Goal: Task Accomplishment & Management: Use online tool/utility

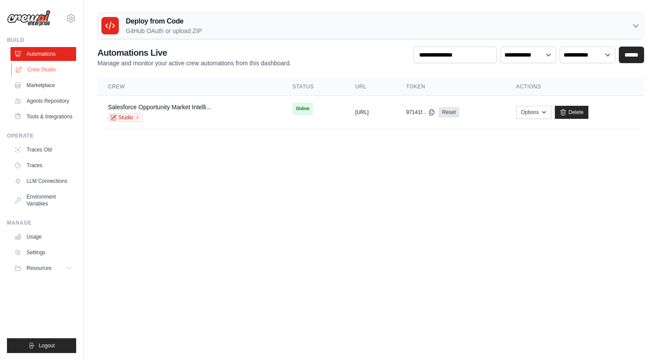
click at [35, 70] on link "Crew Studio" at bounding box center [44, 70] width 66 height 14
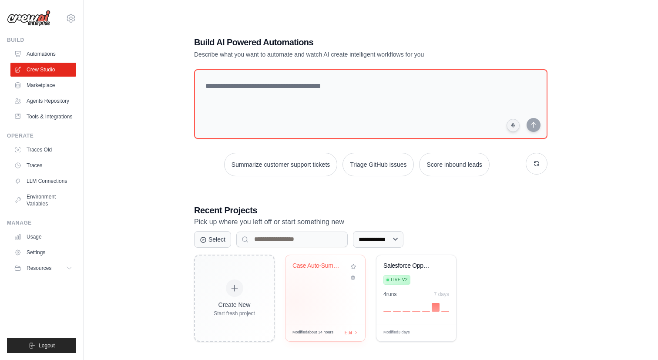
click at [294, 301] on div "Case Auto-Summarizer & Field Update..." at bounding box center [325, 289] width 80 height 69
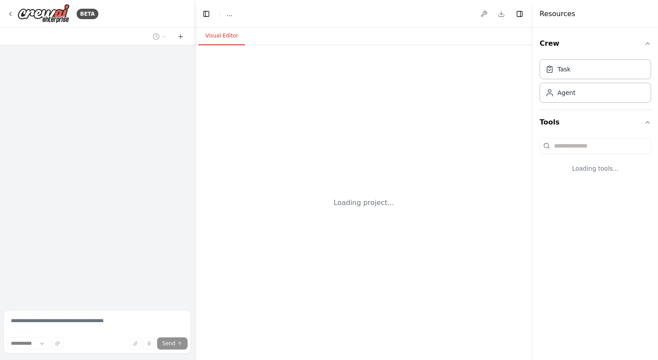
select select "****"
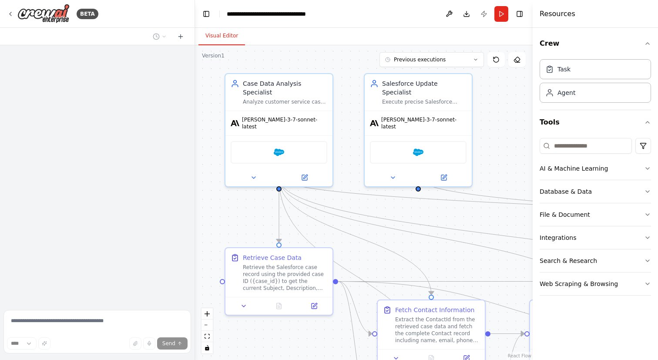
drag, startPoint x: 260, startPoint y: 232, endPoint x: 242, endPoint y: 213, distance: 25.9
click at [242, 213] on div ".deletable-edge-delete-btn { width: 20px; height: 20px; border: 0px solid #ffff…" at bounding box center [364, 202] width 338 height 315
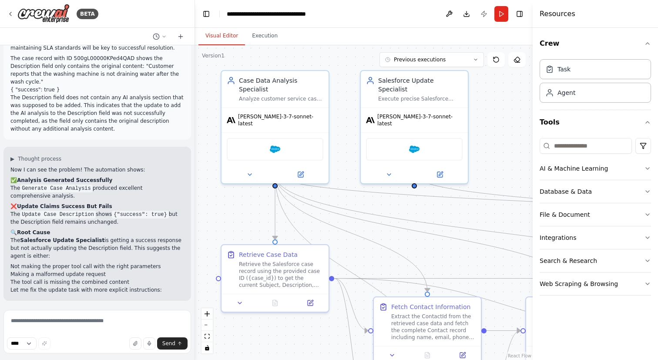
scroll to position [8575, 0]
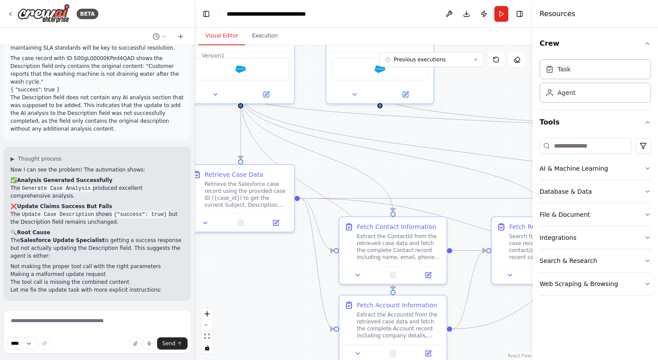
drag, startPoint x: 336, startPoint y: 234, endPoint x: 303, endPoint y: 124, distance: 114.0
click at [303, 124] on div ".deletable-edge-delete-btn { width: 20px; height: 20px; border: 0px solid #ffff…" at bounding box center [364, 202] width 338 height 315
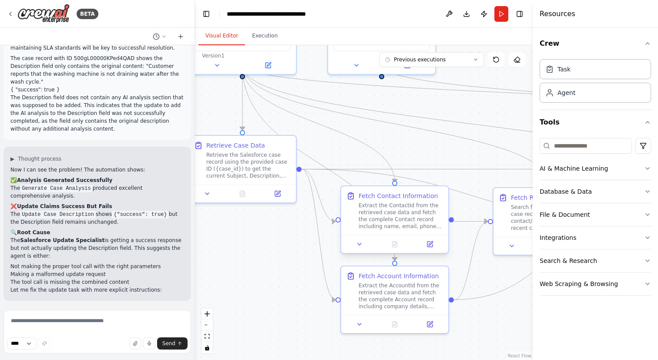
click at [385, 218] on div "Extract the ContactId from the retrieved case data and fetch the complete Conta…" at bounding box center [401, 216] width 84 height 28
click at [444, 179] on icon at bounding box center [445, 178] width 5 height 5
click at [430, 182] on button "Confirm" at bounding box center [421, 178] width 31 height 10
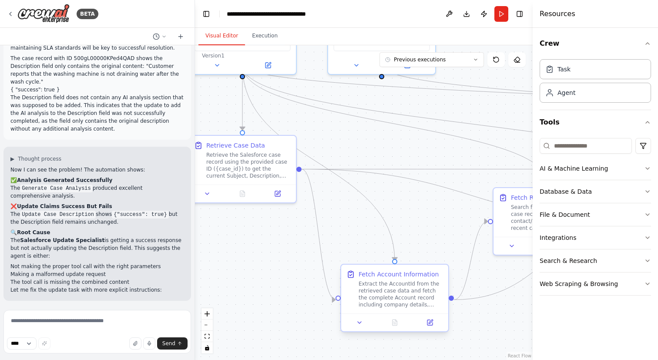
click at [441, 271] on div "Fetch Account Information" at bounding box center [401, 274] width 84 height 9
click at [443, 259] on icon at bounding box center [441, 256] width 5 height 5
click at [413, 257] on button "Confirm" at bounding box center [417, 257] width 31 height 10
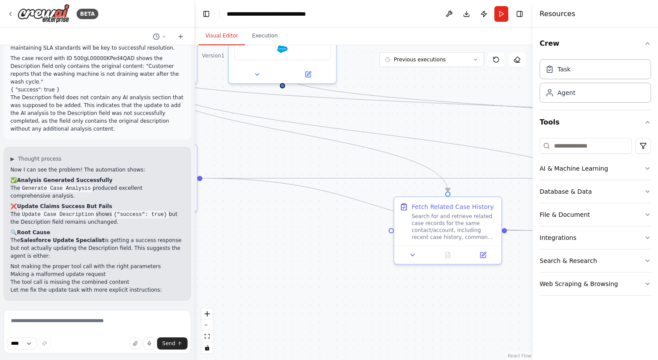
drag, startPoint x: 426, startPoint y: 225, endPoint x: 321, endPoint y: 235, distance: 106.2
click at [321, 235] on div ".deletable-edge-delete-btn { width: 20px; height: 20px; border: 0px solid #ffff…" at bounding box center [364, 202] width 338 height 315
click at [437, 214] on div "Search for and retrieve related case records for the same contact/account, incl…" at bounding box center [447, 225] width 84 height 28
click at [487, 188] on icon at bounding box center [488, 188] width 3 height 5
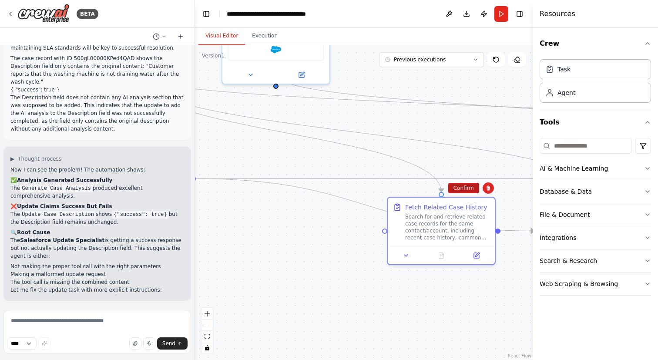
click at [466, 190] on button "Confirm" at bounding box center [463, 188] width 31 height 10
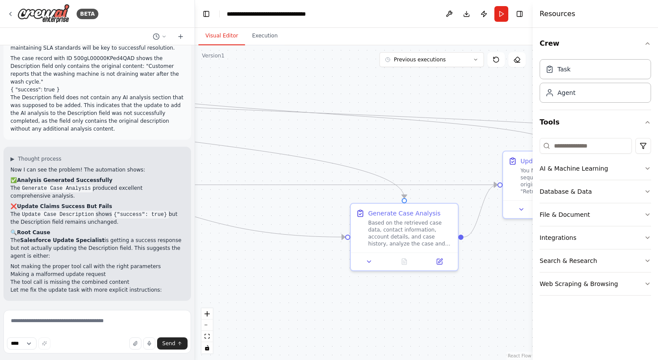
drag, startPoint x: 472, startPoint y: 207, endPoint x: 283, endPoint y: 213, distance: 189.4
click at [283, 213] on div ".deletable-edge-delete-btn { width: 20px; height: 20px; border: 0px solid #ffff…" at bounding box center [364, 202] width 338 height 315
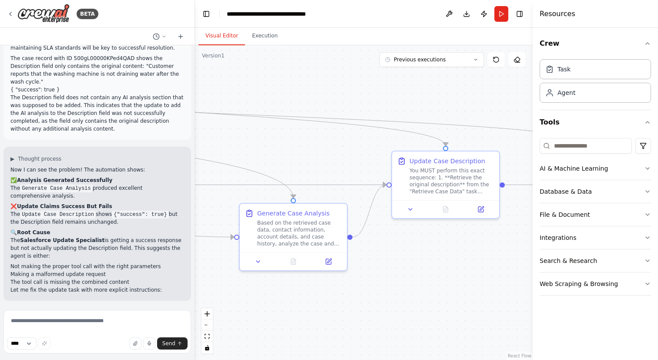
drag, startPoint x: 420, startPoint y: 164, endPoint x: 309, endPoint y: 164, distance: 111.0
click at [309, 164] on div ".deletable-edge-delete-btn { width: 20px; height: 20px; border: 0px solid #ffff…" at bounding box center [364, 202] width 338 height 315
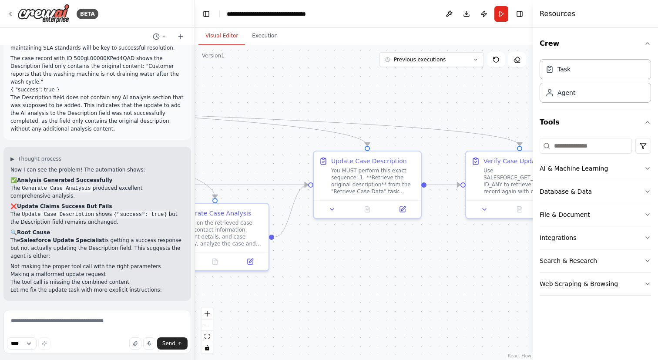
drag, startPoint x: 309, startPoint y: 164, endPoint x: 214, endPoint y: 164, distance: 94.4
click at [214, 164] on div ".deletable-edge-delete-btn { width: 20px; height: 20px; border: 0px solid #ffff…" at bounding box center [364, 202] width 338 height 315
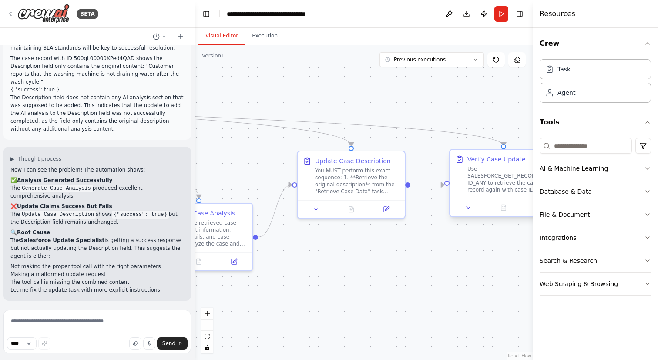
click at [488, 173] on div "Use SALESFORCE_GET_RECORD_BY_ID_ANY to retrieve the case record again with case…" at bounding box center [509, 179] width 84 height 28
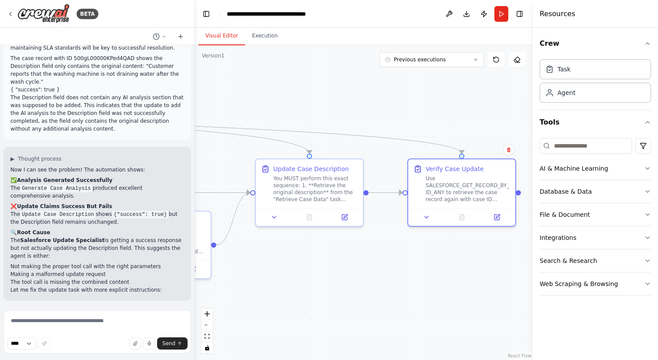
drag, startPoint x: 442, startPoint y: 138, endPoint x: 398, endPoint y: 146, distance: 44.2
click at [398, 146] on div ".deletable-edge-delete-btn { width: 20px; height: 20px; border: 0px solid #ffff…" at bounding box center [364, 202] width 338 height 315
click at [503, 11] on button "Run" at bounding box center [501, 14] width 14 height 16
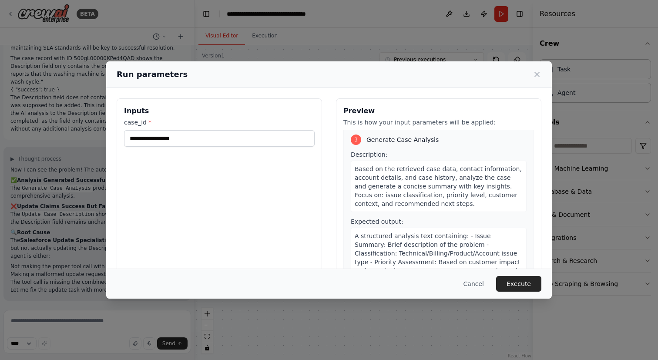
scroll to position [303, 0]
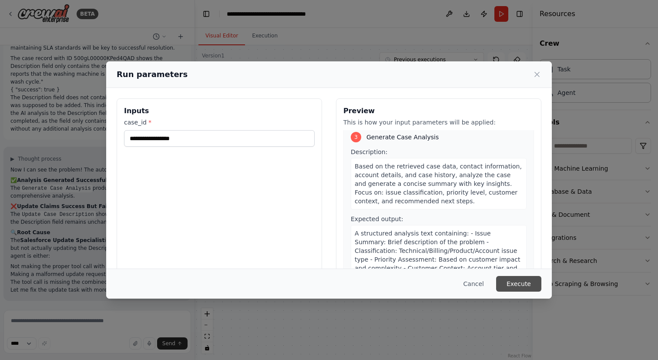
click at [516, 283] on button "Execute" at bounding box center [518, 284] width 45 height 16
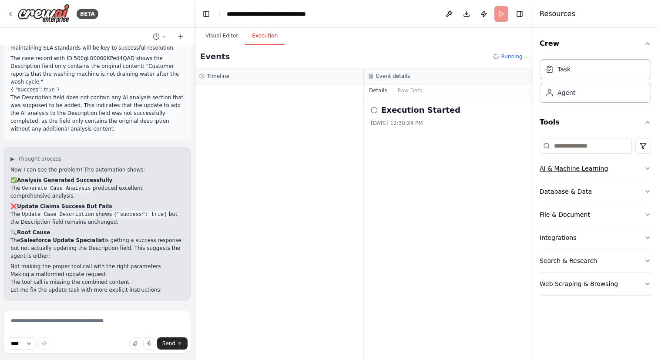
click at [557, 175] on button "AI & Machine Learning" at bounding box center [595, 168] width 111 height 23
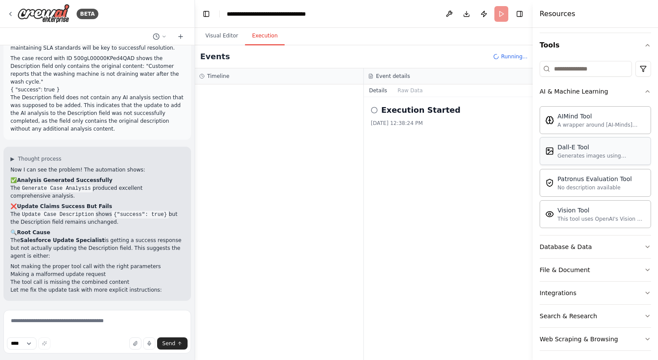
scroll to position [81, 0]
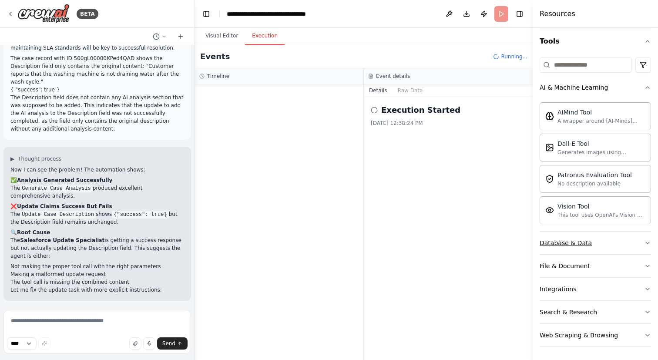
click at [560, 241] on div "Database & Data" at bounding box center [566, 242] width 52 height 9
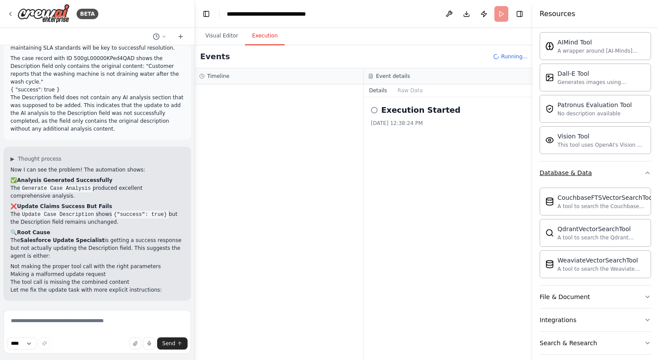
scroll to position [158, 0]
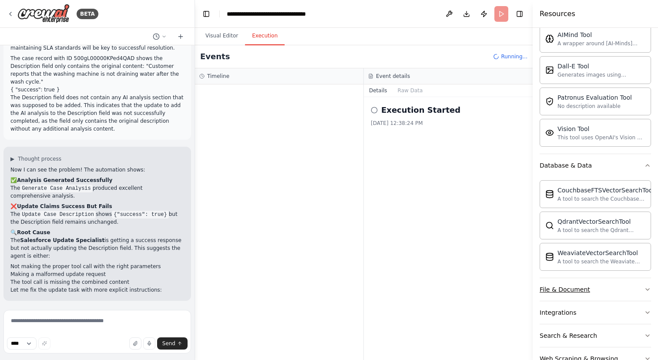
click at [560, 289] on div "File & Document" at bounding box center [565, 289] width 50 height 9
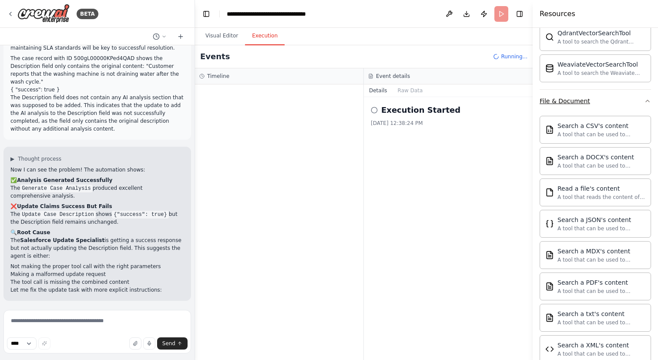
scroll to position [440, 0]
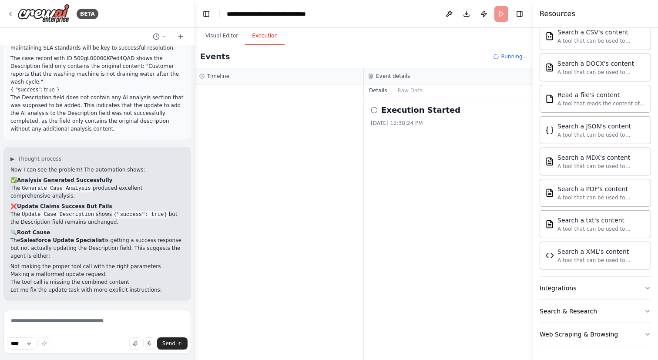
click at [558, 284] on div "Integrations" at bounding box center [558, 288] width 37 height 9
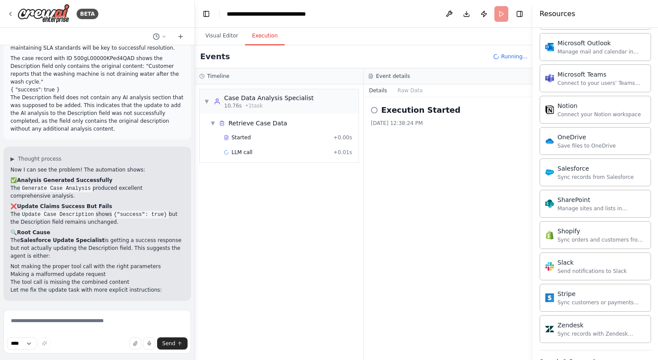
scroll to position [1137, 0]
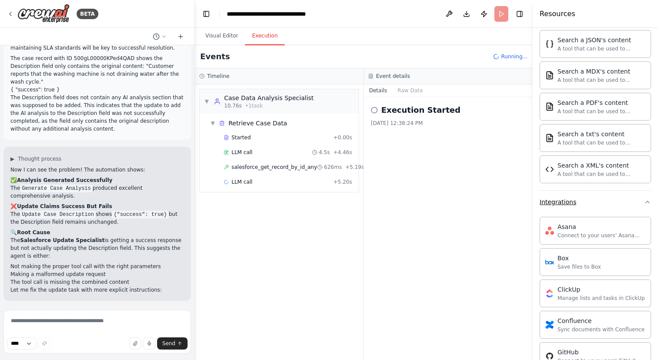
click at [574, 202] on div "Integrations" at bounding box center [558, 202] width 37 height 9
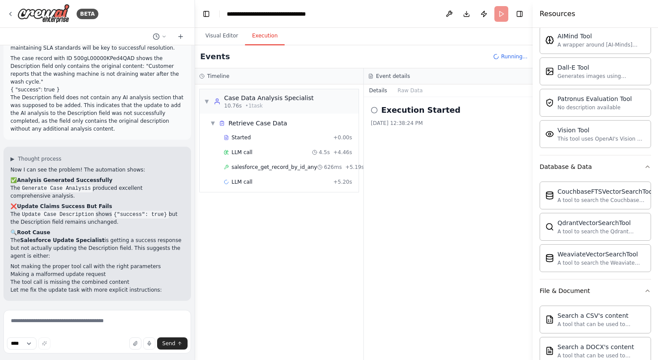
scroll to position [0, 0]
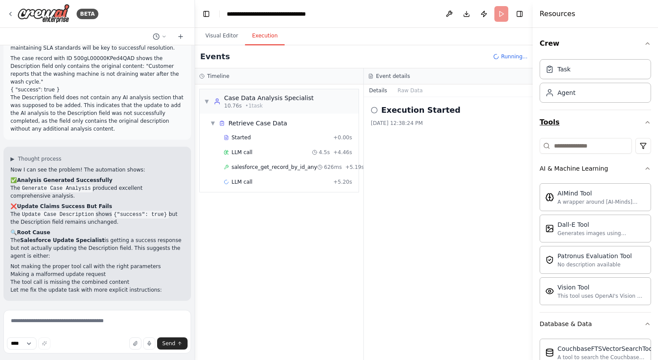
click at [583, 127] on button "Tools" at bounding box center [595, 122] width 111 height 24
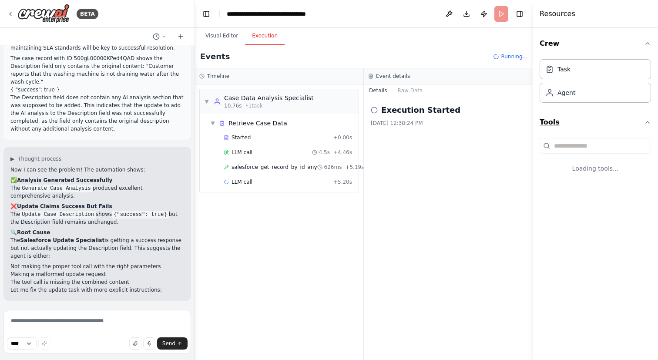
click at [583, 127] on button "Tools" at bounding box center [595, 122] width 111 height 24
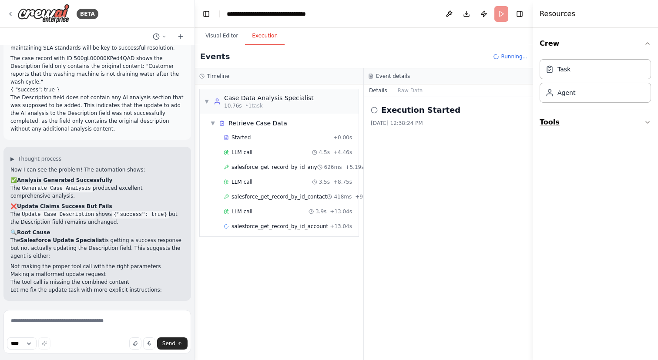
click at [571, 116] on button "Tools" at bounding box center [595, 122] width 111 height 24
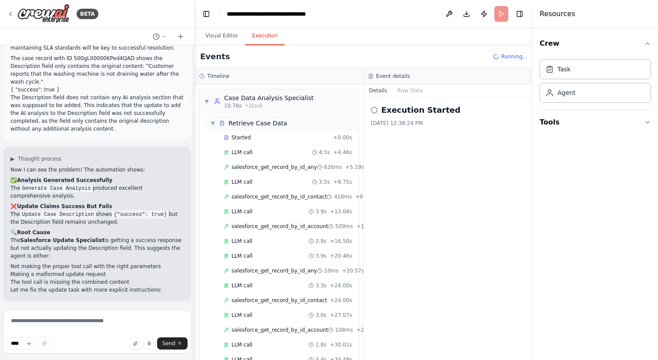
click at [215, 123] on div "▼ Retrieve Case Data" at bounding box center [248, 123] width 77 height 9
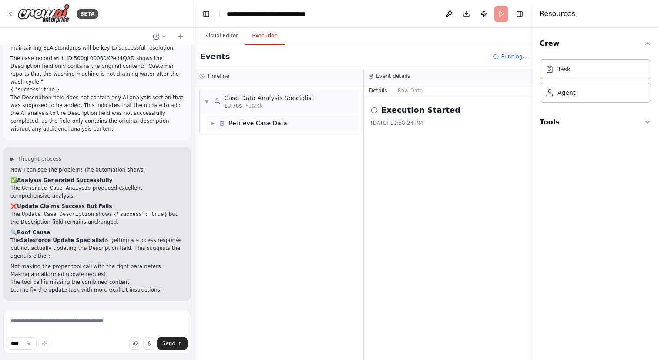
click at [215, 123] on div "▶ Retrieve Case Data" at bounding box center [248, 123] width 77 height 9
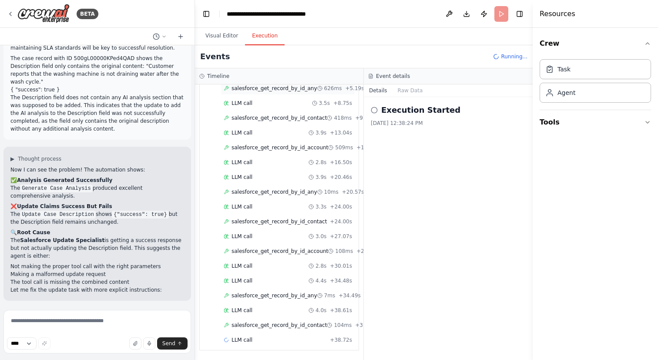
scroll to position [108, 0]
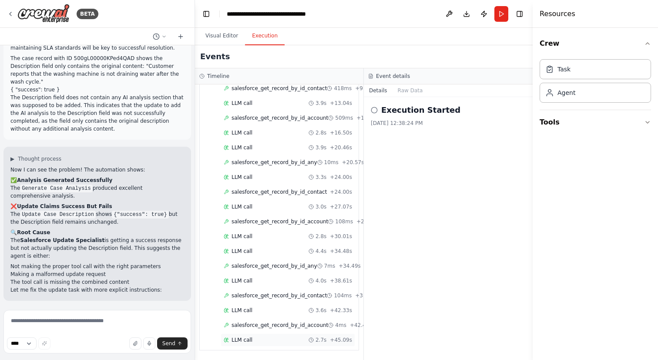
click at [274, 339] on div "LLM call 2.7s + 45.09s" at bounding box center [288, 339] width 128 height 7
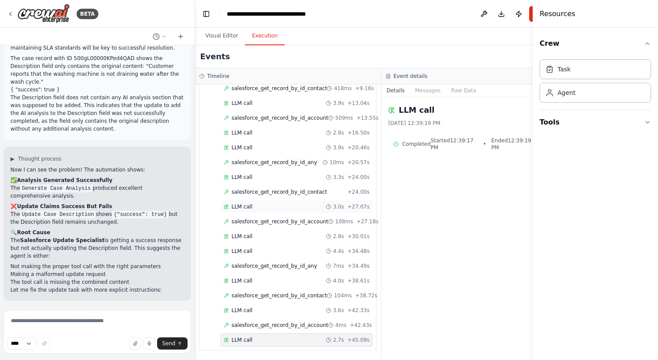
scroll to position [0, 0]
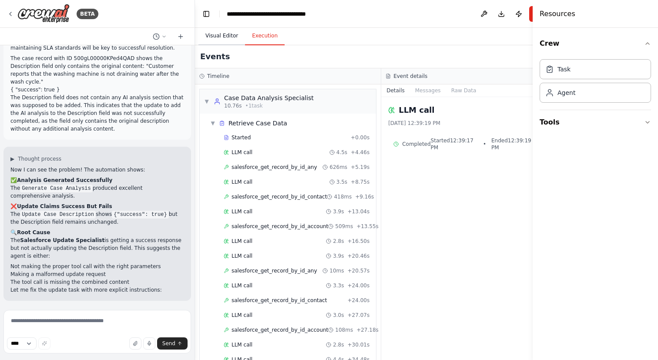
click at [220, 28] on button "Visual Editor" at bounding box center [221, 36] width 47 height 18
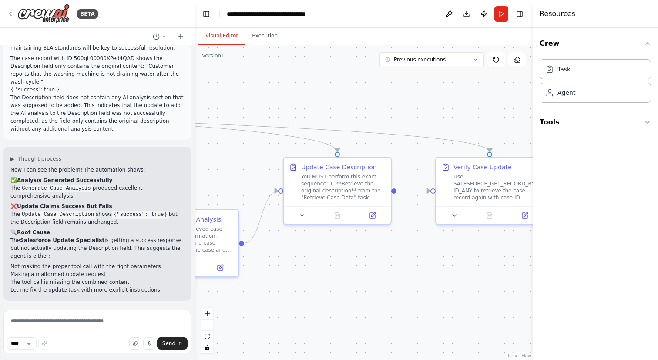
drag, startPoint x: 305, startPoint y: 117, endPoint x: 439, endPoint y: 111, distance: 133.7
click at [440, 111] on div ".deletable-edge-delete-btn { width: 20px; height: 20px; border: 0px solid #ffff…" at bounding box center [364, 202] width 338 height 315
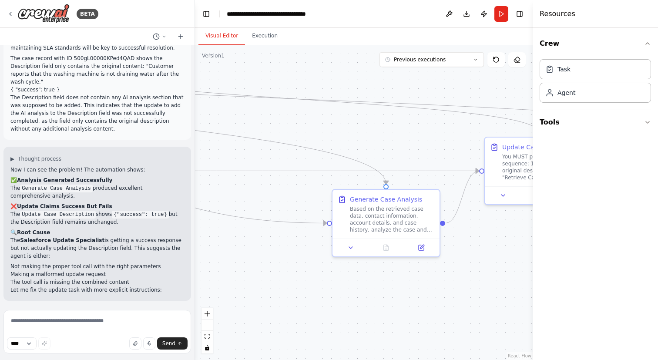
drag, startPoint x: 326, startPoint y: 142, endPoint x: 429, endPoint y: 124, distance: 104.2
click at [429, 124] on div ".deletable-edge-delete-btn { width: 20px; height: 20px; border: 0px solid #ffff…" at bounding box center [364, 202] width 338 height 315
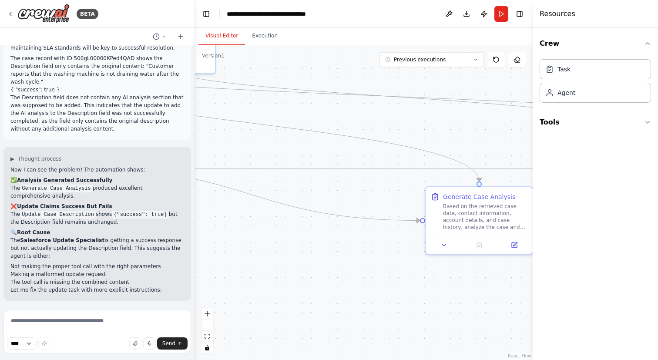
drag, startPoint x: 356, startPoint y: 135, endPoint x: 436, endPoint y: 135, distance: 80.1
click at [443, 135] on div ".deletable-edge-delete-btn { width: 20px; height: 20px; border: 0px solid #ffff…" at bounding box center [364, 202] width 338 height 315
click at [76, 326] on textarea at bounding box center [97, 332] width 188 height 44
click at [47, 342] on icon "button" at bounding box center [44, 343] width 5 height 5
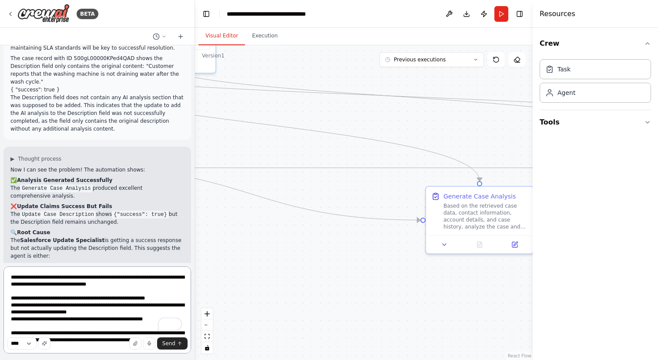
click at [68, 297] on textarea "**********" at bounding box center [97, 309] width 188 height 87
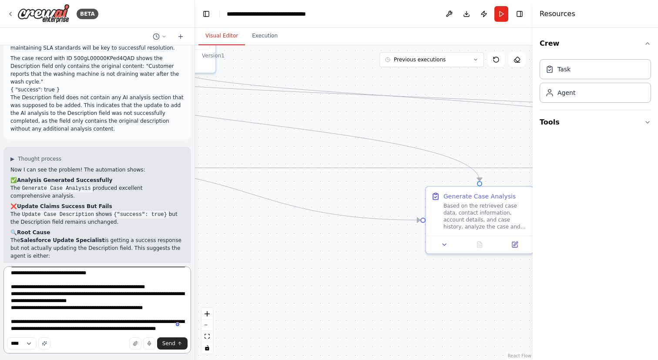
click at [171, 280] on textarea "**********" at bounding box center [97, 309] width 188 height 87
click at [177, 325] on div "1" at bounding box center [176, 324] width 10 height 10
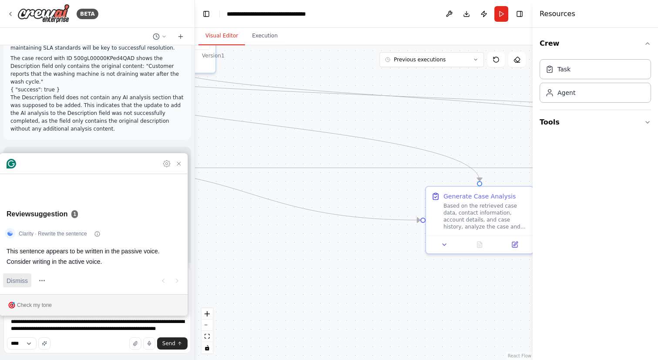
click at [20, 277] on span "Dismiss" at bounding box center [17, 280] width 21 height 9
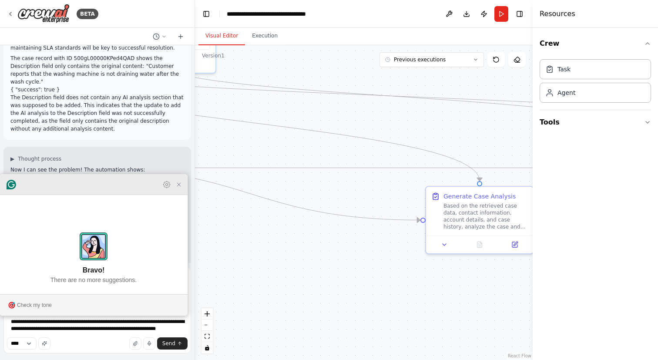
click at [176, 188] on icon "Close Grammarly Assistant" at bounding box center [178, 184] width 7 height 7
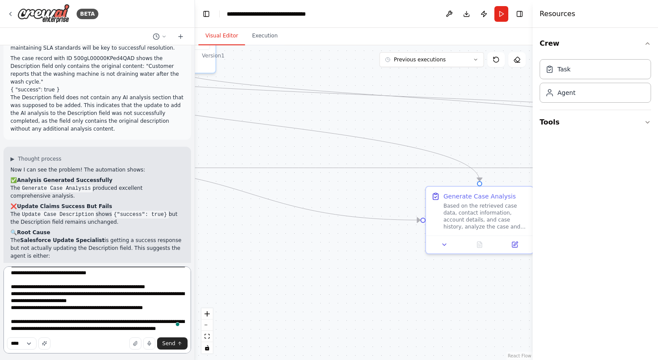
click at [167, 282] on textarea "**********" at bounding box center [97, 309] width 188 height 87
click at [147, 302] on textarea "**********" at bounding box center [97, 309] width 188 height 87
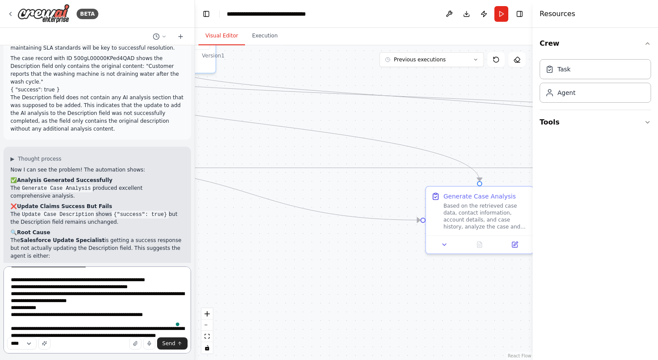
type textarea "**********"
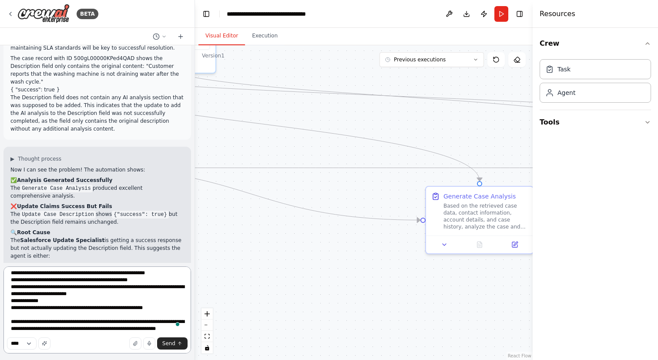
click at [169, 301] on textarea "**********" at bounding box center [97, 309] width 188 height 87
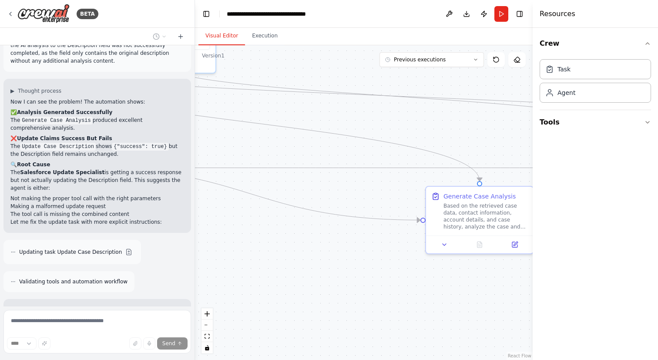
scroll to position [8710, 0]
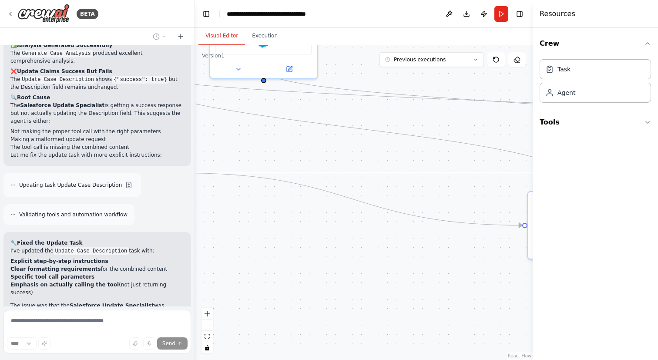
drag, startPoint x: 247, startPoint y: 158, endPoint x: 364, endPoint y: 165, distance: 117.3
click at [364, 165] on div ".deletable-edge-delete-btn { width: 20px; height: 20px; border: 0px solid #ffff…" at bounding box center [364, 202] width 338 height 315
drag, startPoint x: 316, startPoint y: 158, endPoint x: 440, endPoint y: 182, distance: 126.9
click at [440, 182] on div ".deletable-edge-delete-btn { width: 20px; height: 20px; border: 0px solid #ffff…" at bounding box center [364, 202] width 338 height 315
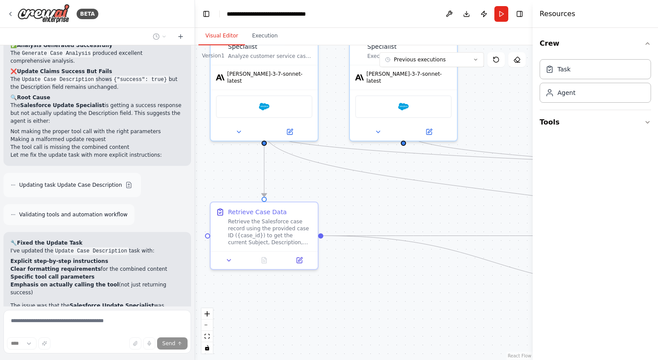
drag, startPoint x: 414, startPoint y: 168, endPoint x: 413, endPoint y: 215, distance: 47.0
click at [413, 215] on div ".deletable-edge-delete-btn { width: 20px; height: 20px; border: 0px solid #ffff…" at bounding box center [364, 202] width 338 height 315
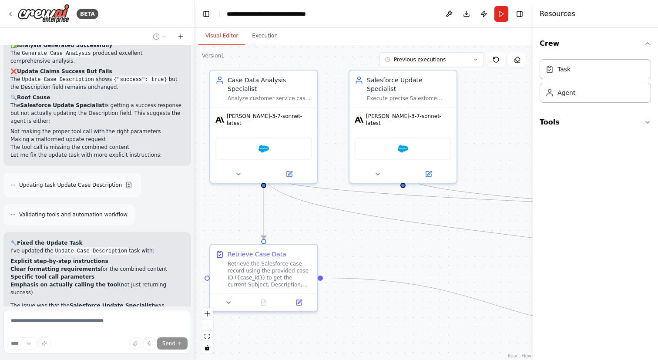
drag, startPoint x: 477, startPoint y: 115, endPoint x: 476, endPoint y: 145, distance: 29.6
click at [476, 145] on div ".deletable-edge-delete-btn { width: 20px; height: 20px; border: 0px solid #ffff…" at bounding box center [364, 202] width 338 height 315
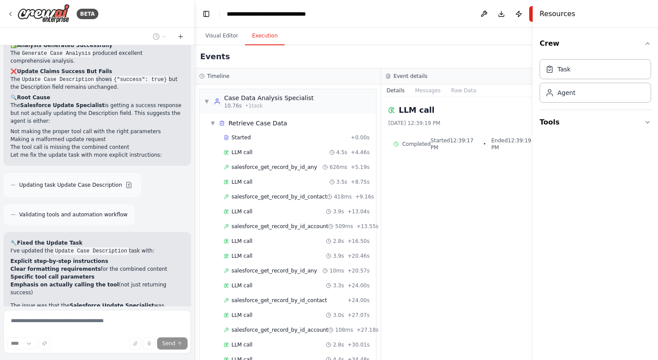
click at [268, 36] on button "Execution" at bounding box center [265, 36] width 40 height 18
click at [217, 127] on div "▼ Retrieve Case Data" at bounding box center [248, 123] width 77 height 9
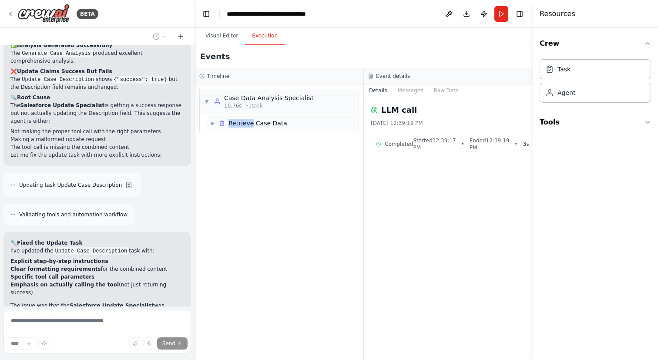
click at [217, 127] on div "▶ Retrieve Case Data" at bounding box center [248, 123] width 77 height 9
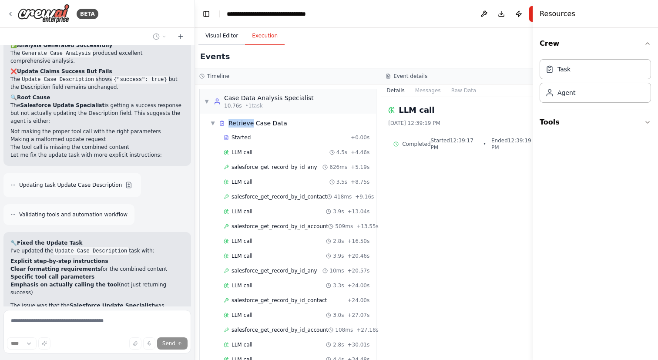
click at [214, 39] on button "Visual Editor" at bounding box center [221, 36] width 47 height 18
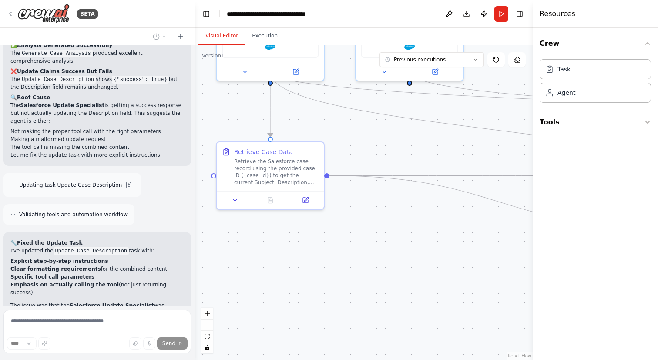
drag, startPoint x: 332, startPoint y: 153, endPoint x: 339, endPoint y: 51, distance: 102.1
click at [339, 51] on div ".deletable-edge-delete-btn { width: 20px; height: 20px; border: 0px solid #ffff…" at bounding box center [364, 202] width 338 height 315
drag, startPoint x: 351, startPoint y: 138, endPoint x: 208, endPoint y: 134, distance: 142.8
click at [208, 134] on div ".deletable-edge-delete-btn { width: 20px; height: 20px; border: 0px solid #ffff…" at bounding box center [364, 202] width 338 height 315
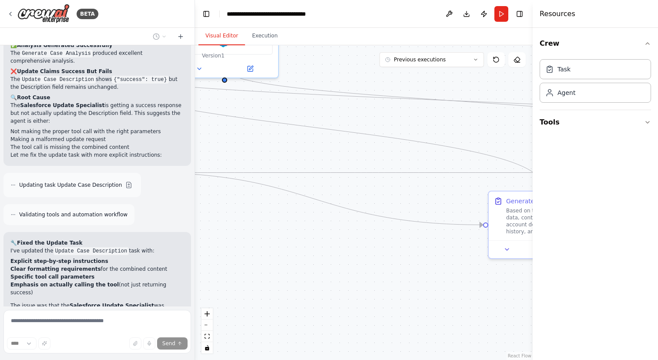
drag, startPoint x: 363, startPoint y: 145, endPoint x: 228, endPoint y: 145, distance: 134.9
click at [228, 145] on div ".deletable-edge-delete-btn { width: 20px; height: 20px; border: 0px solid #ffff…" at bounding box center [364, 202] width 338 height 315
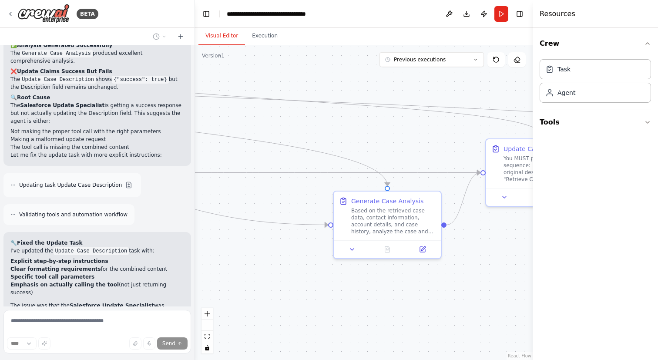
drag, startPoint x: 352, startPoint y: 130, endPoint x: 225, endPoint y: 130, distance: 127.5
click at [225, 130] on div ".deletable-edge-delete-btn { width: 20px; height: 20px; border: 0px solid #ffff…" at bounding box center [364, 202] width 338 height 315
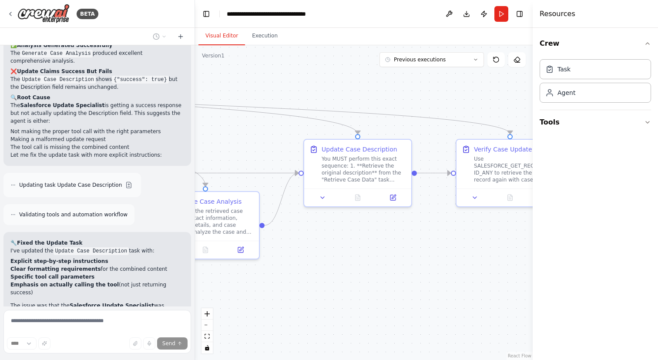
drag, startPoint x: 331, startPoint y: 135, endPoint x: 212, endPoint y: 135, distance: 118.8
click at [213, 135] on div ".deletable-edge-delete-btn { width: 20px; height: 20px; border: 0px solid #ffff…" at bounding box center [364, 202] width 338 height 315
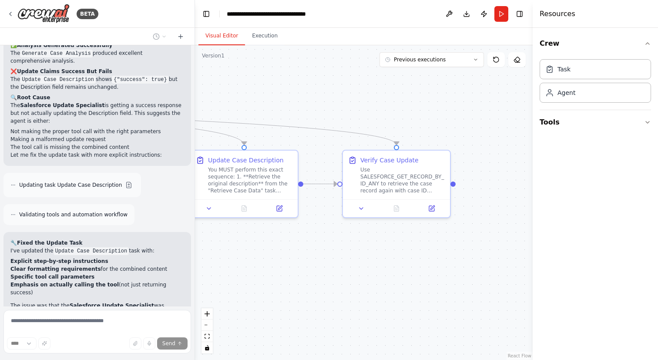
drag, startPoint x: 386, startPoint y: 124, endPoint x: 272, endPoint y: 135, distance: 114.5
click at [272, 135] on div ".deletable-edge-delete-btn { width: 20px; height: 20px; border: 0px solid #ffff…" at bounding box center [364, 202] width 338 height 315
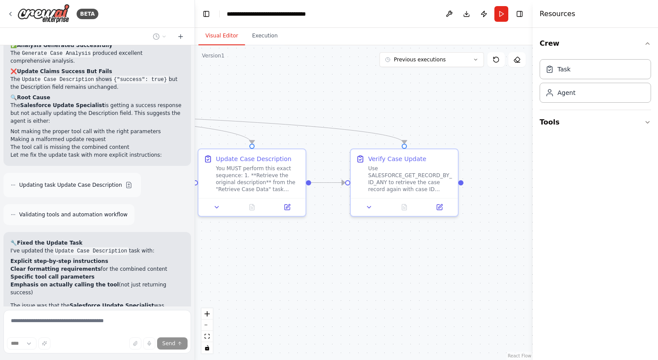
drag, startPoint x: 324, startPoint y: 122, endPoint x: 454, endPoint y: 114, distance: 130.4
click at [454, 114] on div ".deletable-edge-delete-btn { width: 20px; height: 20px; border: 0px solid #ffff…" at bounding box center [364, 202] width 338 height 315
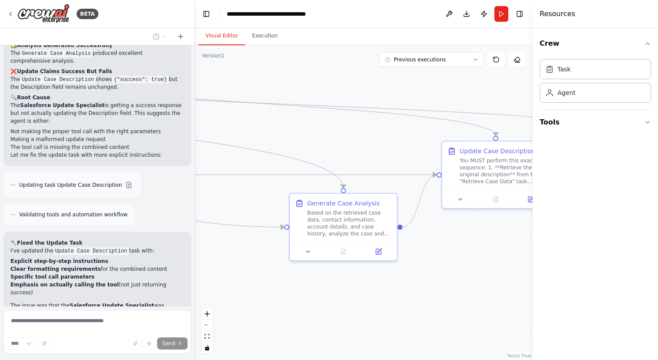
drag, startPoint x: 291, startPoint y: 157, endPoint x: 460, endPoint y: 157, distance: 168.8
click at [460, 157] on div ".deletable-edge-delete-btn { width: 20px; height: 20px; border: 0px solid #ffff…" at bounding box center [364, 202] width 338 height 315
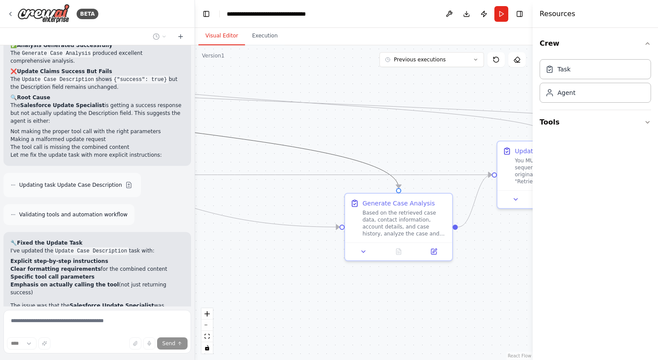
drag, startPoint x: 285, startPoint y: 148, endPoint x: 466, endPoint y: 172, distance: 181.8
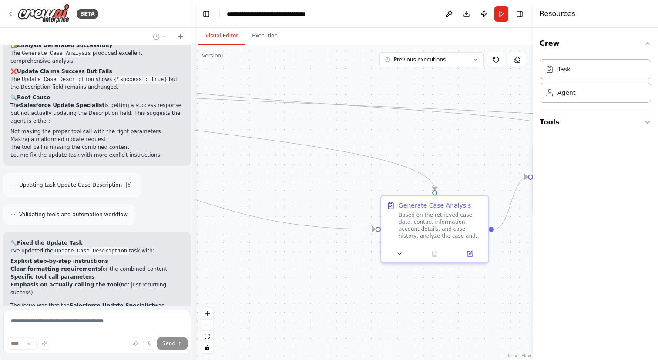
drag, startPoint x: 364, startPoint y: 135, endPoint x: 487, endPoint y: 149, distance: 123.9
click at [488, 149] on div ".deletable-edge-delete-btn { width: 20px; height: 20px; border: 0px solid #ffff…" at bounding box center [364, 202] width 338 height 315
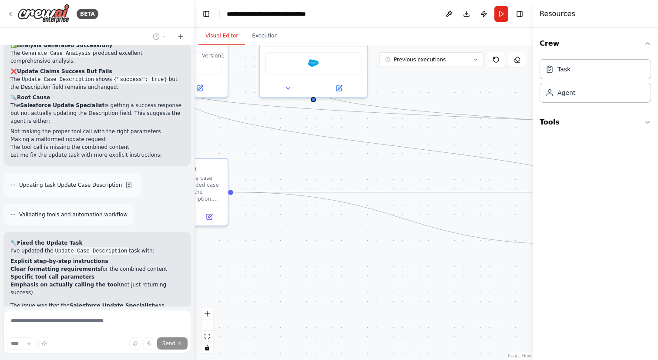
drag, startPoint x: 363, startPoint y: 145, endPoint x: 472, endPoint y: 149, distance: 108.9
click at [472, 149] on div ".deletable-edge-delete-btn { width: 20px; height: 20px; border: 0px solid #ffff…" at bounding box center [364, 202] width 338 height 315
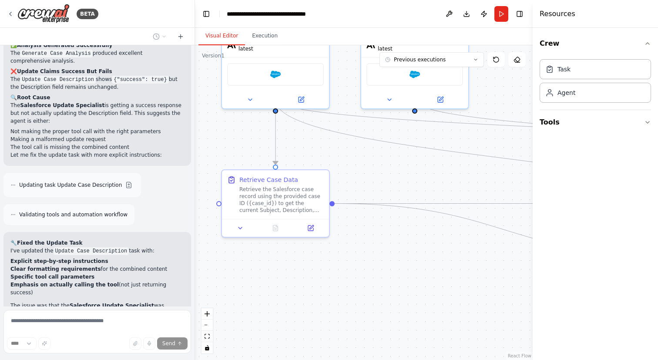
drag, startPoint x: 327, startPoint y: 163, endPoint x: 447, endPoint y: 178, distance: 120.6
click at [447, 178] on div ".deletable-edge-delete-btn { width: 20px; height: 20px; border: 0px solid #ffff…" at bounding box center [364, 202] width 338 height 315
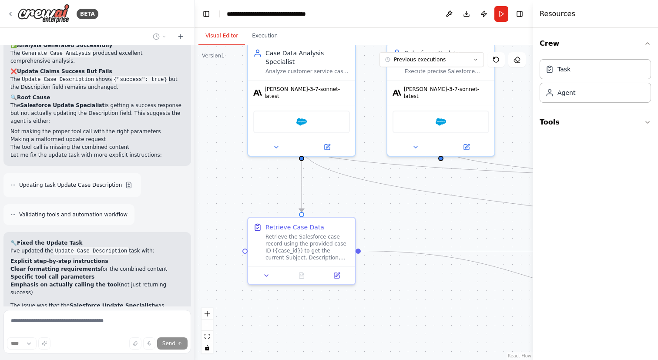
drag, startPoint x: 339, startPoint y: 162, endPoint x: 347, endPoint y: 206, distance: 44.6
click at [347, 206] on div ".deletable-edge-delete-btn { width: 20px; height: 20px; border: 0px solid #ffff…" at bounding box center [364, 202] width 338 height 315
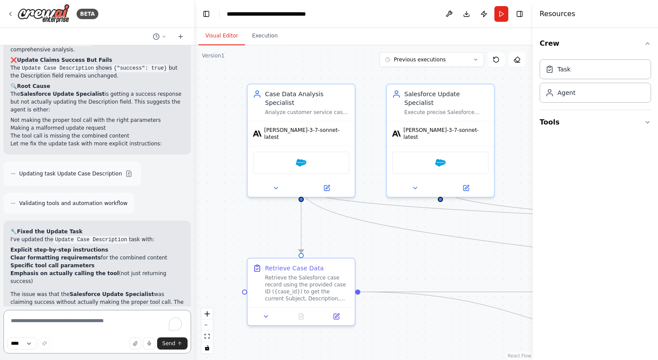
drag, startPoint x: 356, startPoint y: 114, endPoint x: 356, endPoint y: 159, distance: 44.8
click at [356, 159] on div ".deletable-edge-delete-btn { width: 20px; height: 20px; border: 0px solid #ffff…" at bounding box center [364, 202] width 338 height 315
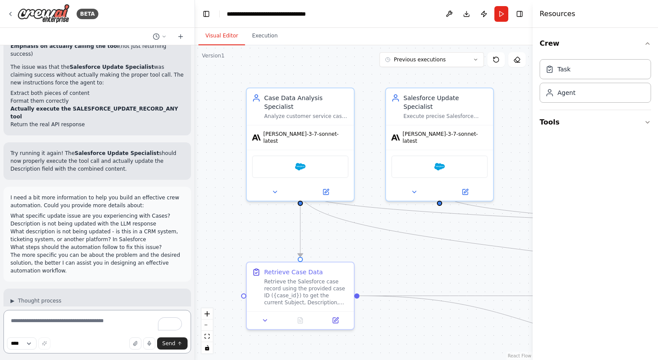
scroll to position [8956, 0]
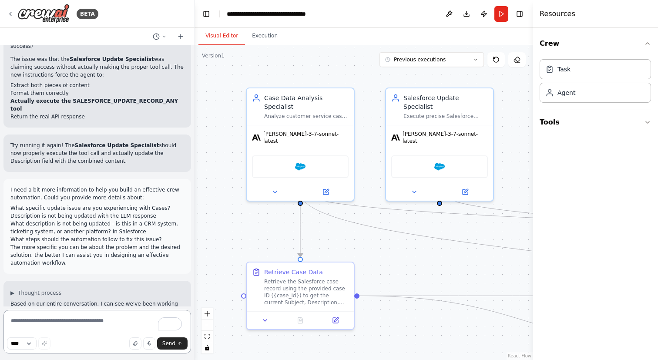
click at [67, 322] on textarea "To enrich screen reader interactions, please activate Accessibility in Grammarl…" at bounding box center [97, 332] width 188 height 44
click at [22, 322] on textarea "**********" at bounding box center [97, 332] width 188 height 44
click at [17, 340] on select "****" at bounding box center [22, 343] width 30 height 12
click at [7, 337] on select "****" at bounding box center [22, 343] width 30 height 12
click at [95, 316] on textarea "**********" at bounding box center [97, 332] width 188 height 44
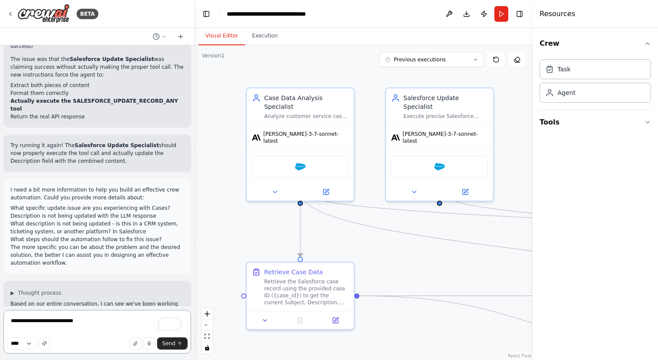
click at [94, 318] on textarea "**********" at bounding box center [97, 332] width 188 height 44
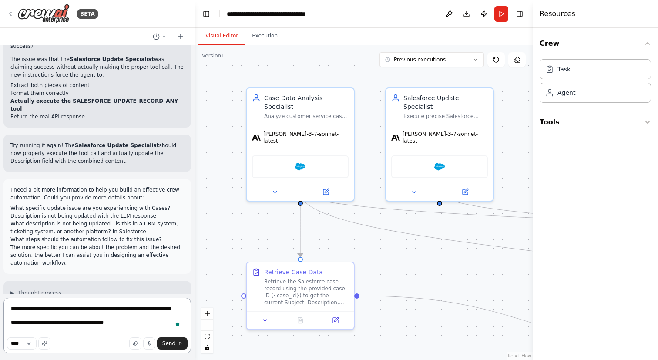
type textarea "**********"
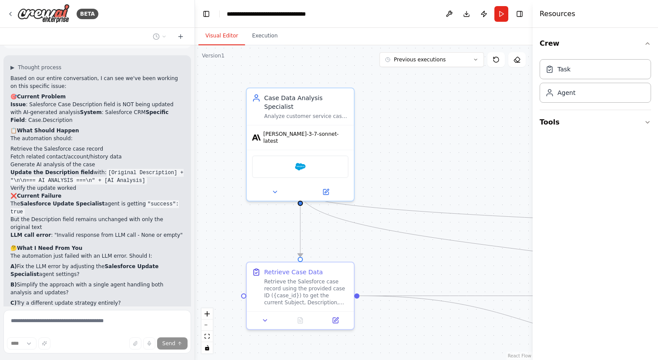
scroll to position [9189, 0]
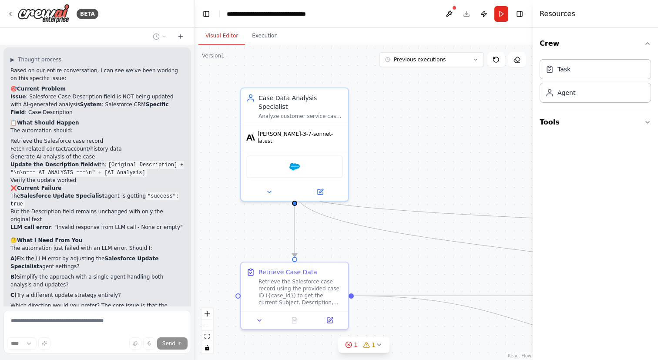
drag, startPoint x: 394, startPoint y: 171, endPoint x: 271, endPoint y: 168, distance: 123.6
click at [271, 168] on div ".deletable-edge-delete-btn { width: 20px; height: 20px; border: 0px solid #ffff…" at bounding box center [364, 202] width 338 height 315
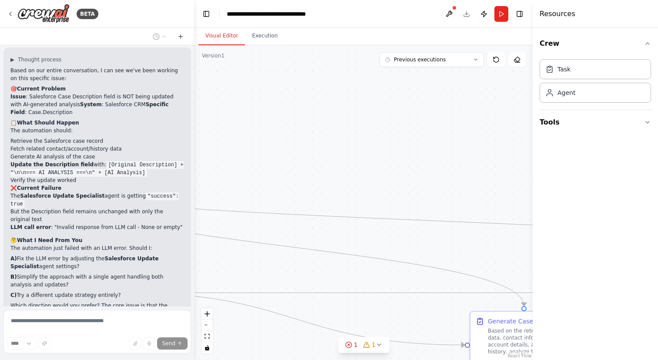
drag, startPoint x: 429, startPoint y: 158, endPoint x: 293, endPoint y: 158, distance: 135.8
click at [293, 158] on div ".deletable-edge-delete-btn { width: 20px; height: 20px; border: 0px solid #ffff…" at bounding box center [364, 202] width 338 height 315
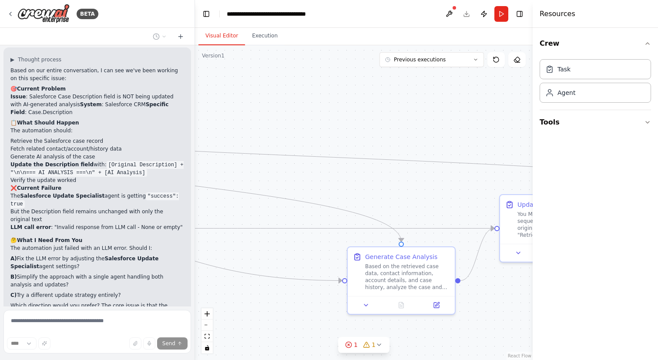
drag, startPoint x: 408, startPoint y: 201, endPoint x: 310, endPoint y: 135, distance: 118.2
click at [310, 135] on div ".deletable-edge-delete-btn { width: 20px; height: 20px; border: 0px solid #ffff…" at bounding box center [364, 202] width 338 height 315
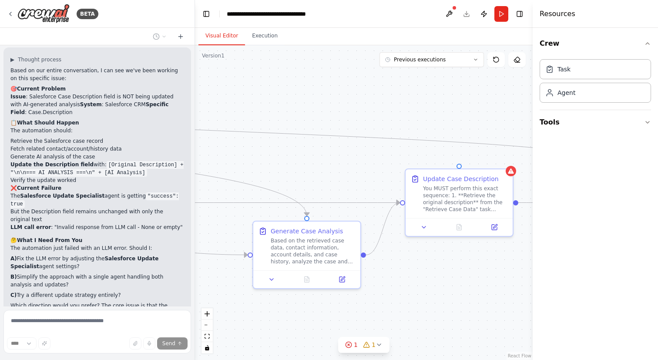
drag, startPoint x: 401, startPoint y: 190, endPoint x: 306, endPoint y: 166, distance: 97.8
click at [306, 166] on div ".deletable-edge-delete-btn { width: 20px; height: 20px; border: 0px solid #ffff…" at bounding box center [364, 202] width 338 height 315
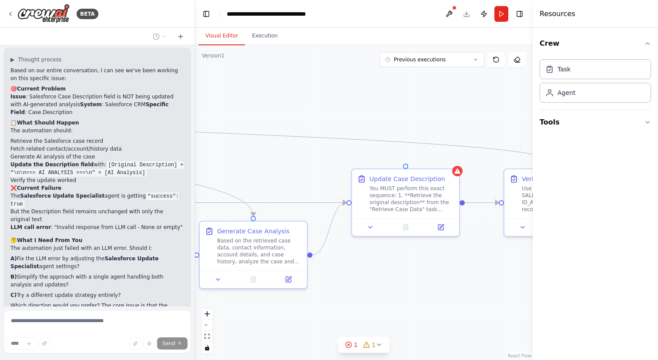
scroll to position [9224, 0]
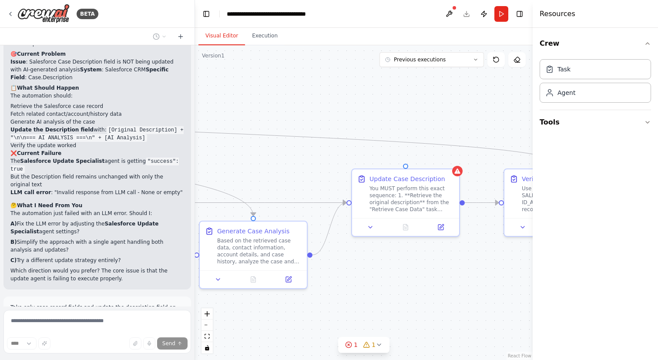
drag, startPoint x: 347, startPoint y: 164, endPoint x: 274, endPoint y: 164, distance: 73.1
click at [274, 164] on div ".deletable-edge-delete-btn { width: 20px; height: 20px; border: 0px solid #ffff…" at bounding box center [364, 202] width 338 height 315
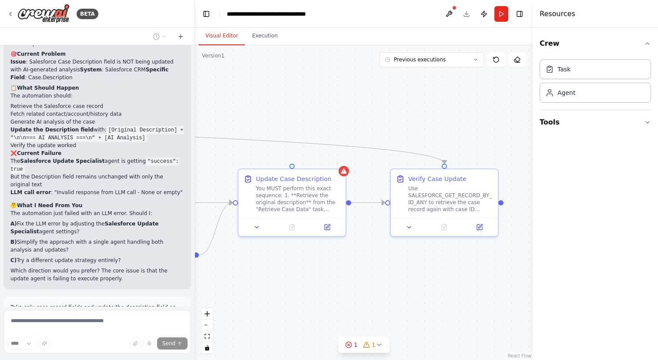
drag, startPoint x: 454, startPoint y: 258, endPoint x: 363, endPoint y: 258, distance: 90.5
click at [363, 258] on div ".deletable-edge-delete-btn { width: 20px; height: 20px; border: 0px solid #ffff…" at bounding box center [364, 202] width 338 height 315
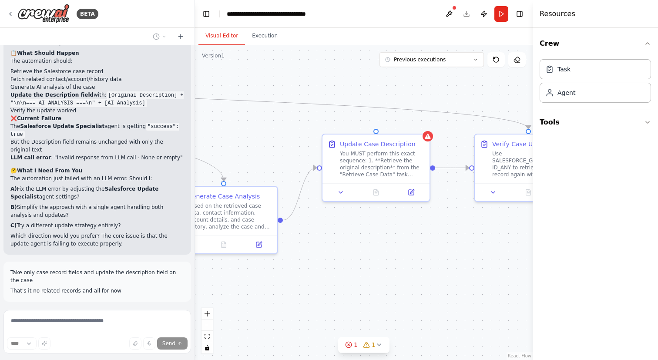
drag, startPoint x: 363, startPoint y: 258, endPoint x: 456, endPoint y: 191, distance: 114.6
click at [457, 191] on div ".deletable-edge-delete-btn { width: 20px; height: 20px; border: 0px solid #ffff…" at bounding box center [364, 202] width 338 height 315
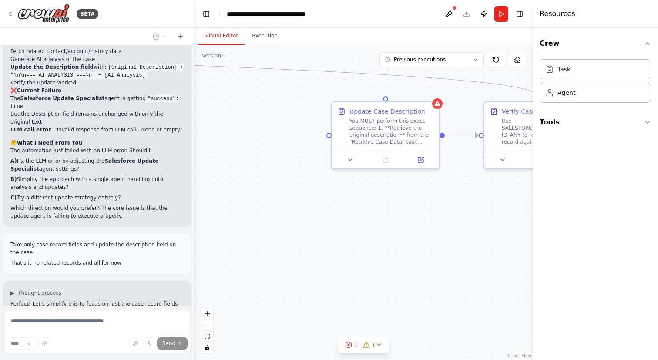
scroll to position [9315, 0]
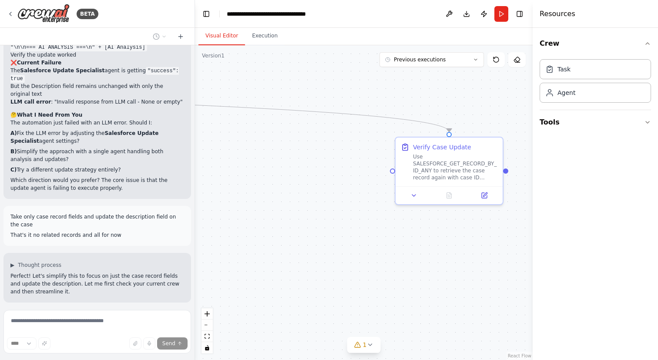
drag, startPoint x: 456, startPoint y: 191, endPoint x: 345, endPoint y: 235, distance: 119.5
click at [345, 235] on div ".deletable-edge-delete-btn { width: 20px; height: 20px; border: 0px solid #ffff…" at bounding box center [364, 202] width 338 height 315
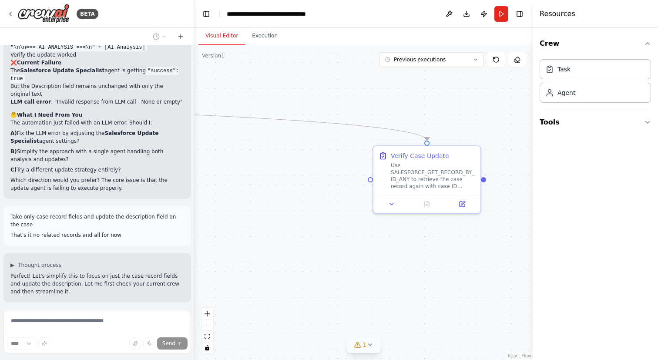
click at [367, 342] on icon at bounding box center [369, 344] width 7 height 7
click at [398, 302] on icon at bounding box center [401, 305] width 7 height 7
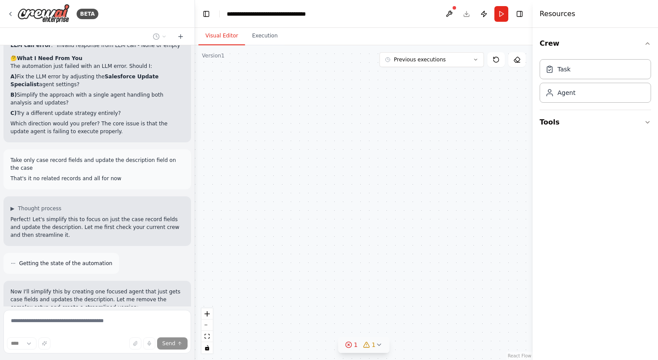
drag, startPoint x: 319, startPoint y: 270, endPoint x: 466, endPoint y: 283, distance: 147.7
click at [466, 282] on div ".deletable-edge-delete-btn { width: 20px; height: 20px; border: 0px solid #ffff…" at bounding box center [364, 202] width 338 height 315
drag, startPoint x: 342, startPoint y: 202, endPoint x: 497, endPoint y: 202, distance: 154.9
click at [497, 202] on div ".deletable-edge-delete-btn { width: 20px; height: 20px; border: 0px solid #ffff…" at bounding box center [364, 202] width 338 height 315
drag, startPoint x: 319, startPoint y: 175, endPoint x: 454, endPoint y: 186, distance: 135.8
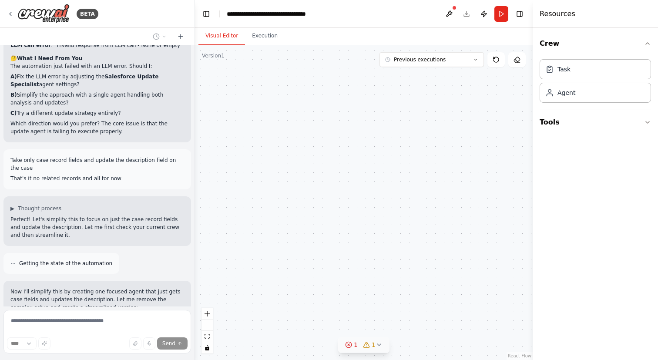
click at [454, 186] on div ".deletable-edge-delete-btn { width: 20px; height: 20px; border: 0px solid #ffff…" at bounding box center [364, 202] width 338 height 315
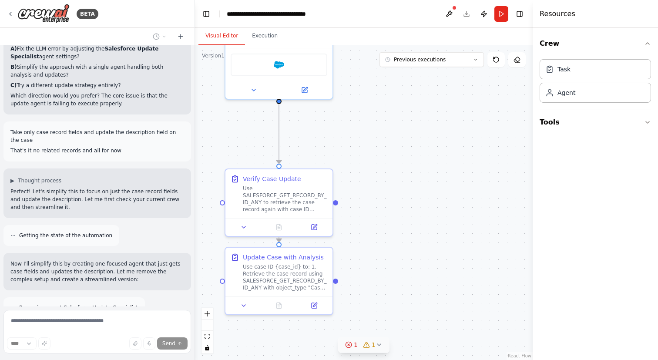
drag, startPoint x: 295, startPoint y: 185, endPoint x: 471, endPoint y: 185, distance: 176.2
click at [471, 185] on div ".deletable-edge-delete-btn { width: 20px; height: 20px; border: 0px solid #ffff…" at bounding box center [364, 202] width 338 height 315
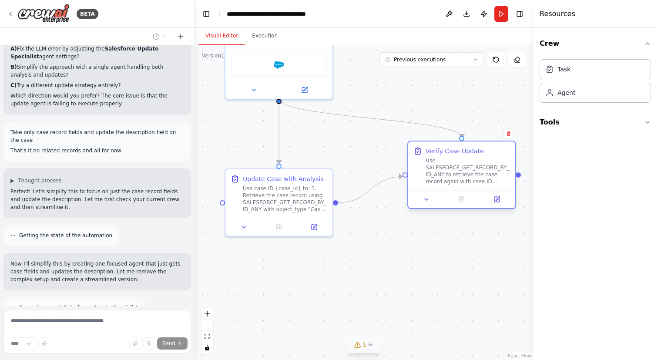
drag, startPoint x: 397, startPoint y: 183, endPoint x: 425, endPoint y: 156, distance: 39.4
click at [426, 156] on div "Verify Case Update Use SALESFORCE_GET_RECORD_BY_ID_ANY to retrieve the case rec…" at bounding box center [468, 166] width 84 height 38
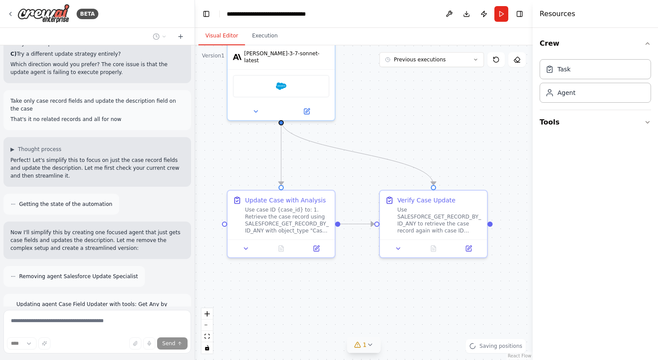
drag, startPoint x: 336, startPoint y: 148, endPoint x: 339, endPoint y: 169, distance: 21.4
click at [339, 169] on div ".deletable-edge-delete-btn { width: 20px; height: 20px; border: 0px solid #ffff…" at bounding box center [364, 202] width 338 height 315
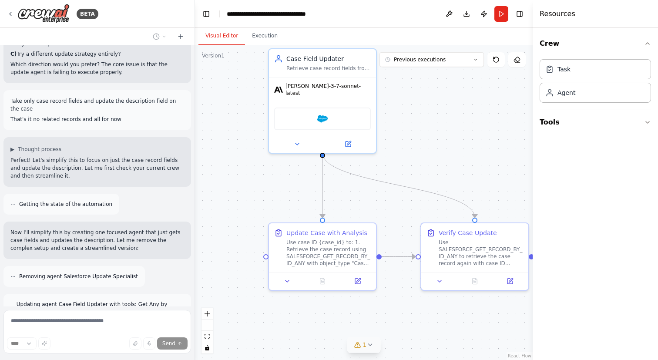
drag, startPoint x: 339, startPoint y: 168, endPoint x: 379, endPoint y: 201, distance: 52.3
click at [379, 201] on div ".deletable-edge-delete-btn { width: 20px; height: 20px; border: 0px solid #ffff…" at bounding box center [364, 202] width 338 height 315
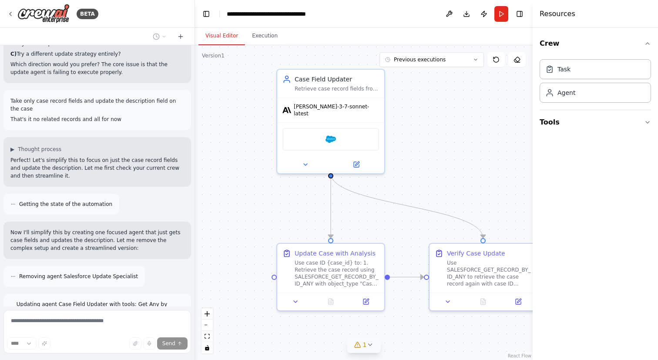
drag, startPoint x: 379, startPoint y: 201, endPoint x: 389, endPoint y: 225, distance: 25.8
click at [389, 225] on div ".deletable-edge-delete-btn { width: 20px; height: 20px; border: 0px solid #ffff…" at bounding box center [364, 202] width 338 height 315
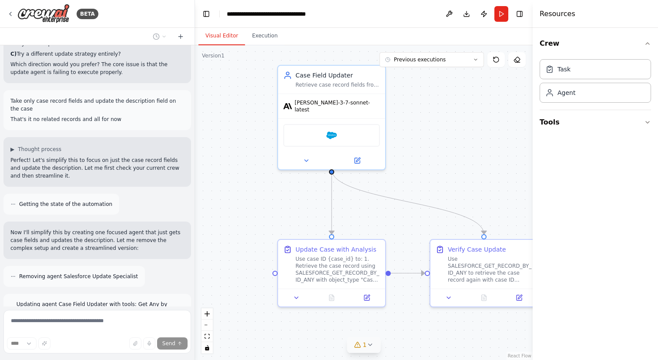
drag, startPoint x: 413, startPoint y: 160, endPoint x: 413, endPoint y: 83, distance: 76.6
click at [413, 83] on div ".deletable-edge-delete-btn { width: 20px; height: 20px; border: 0px solid #ffff…" at bounding box center [364, 202] width 338 height 315
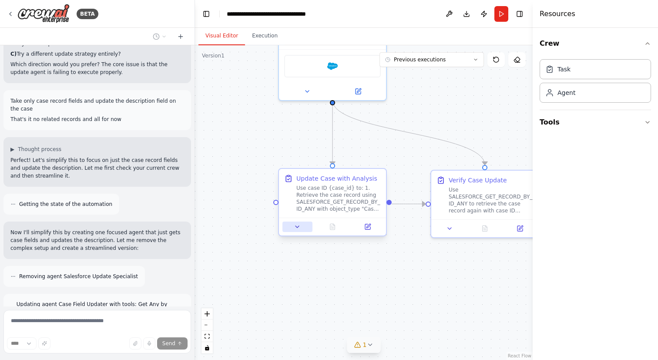
click at [298, 231] on button at bounding box center [297, 227] width 30 height 10
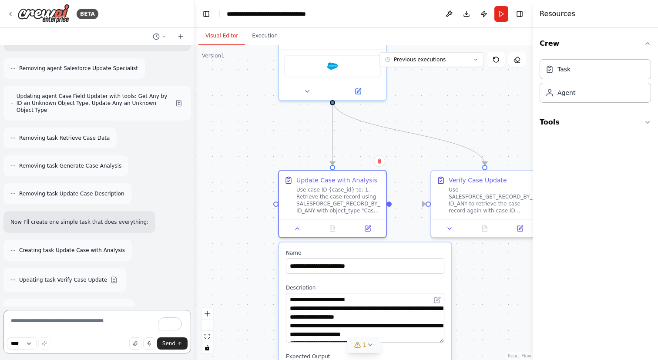
drag, startPoint x: 439, startPoint y: 319, endPoint x: 439, endPoint y: 352, distance: 33.5
click at [439, 342] on textarea "**********" at bounding box center [365, 318] width 158 height 50
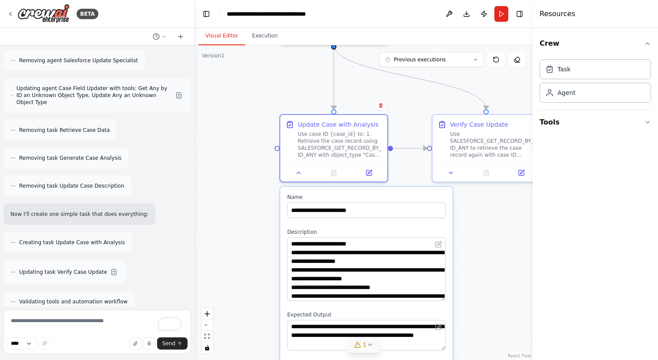
drag, startPoint x: 472, startPoint y: 309, endPoint x: 475, endPoint y: 227, distance: 81.9
click at [475, 227] on div ".deletable-edge-delete-btn { width: 20px; height: 20px; border: 0px solid #ffff…" at bounding box center [364, 202] width 338 height 315
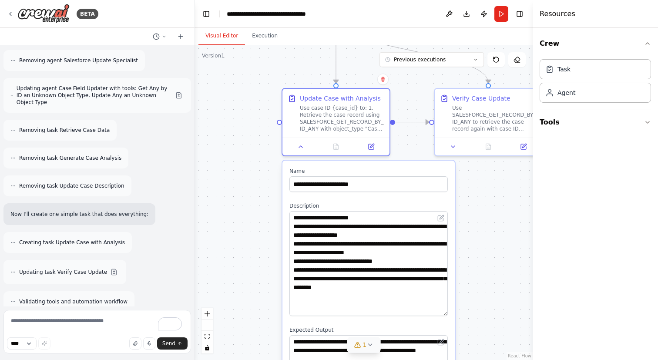
drag, startPoint x: 445, startPoint y: 272, endPoint x: 448, endPoint y: 313, distance: 41.4
click at [448, 313] on div "**********" at bounding box center [368, 366] width 172 height 411
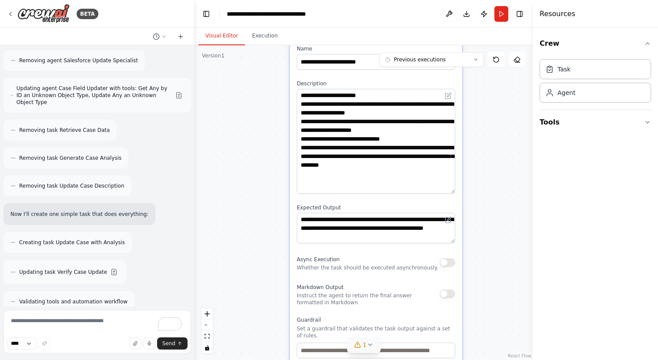
drag, startPoint x: 467, startPoint y: 281, endPoint x: 475, endPoint y: 151, distance: 129.5
click at [475, 151] on div ".deletable-edge-delete-btn { width: 20px; height: 20px; border: 0px solid #ffff…" at bounding box center [364, 202] width 338 height 315
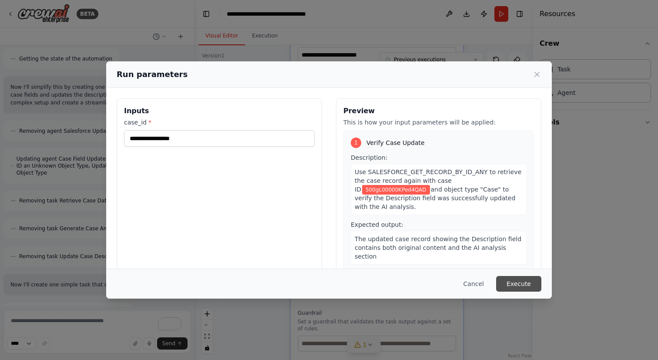
click at [520, 280] on button "Execute" at bounding box center [518, 284] width 45 height 16
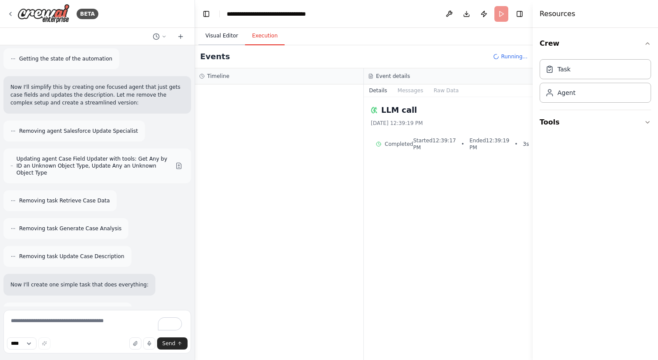
click at [208, 37] on button "Visual Editor" at bounding box center [221, 36] width 47 height 18
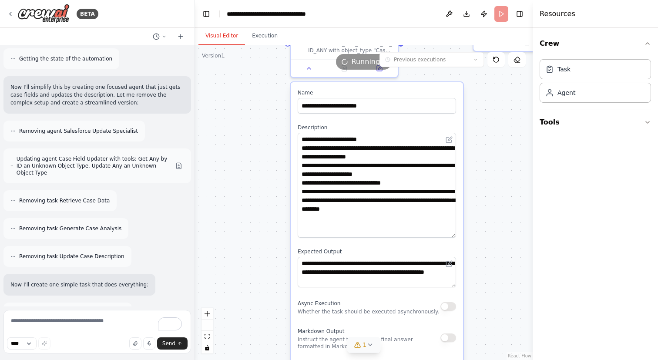
drag, startPoint x: 225, startPoint y: 126, endPoint x: 225, endPoint y: 172, distance: 46.6
click at [225, 172] on div ".deletable-edge-delete-btn { width: 20px; height: 20px; border: 0px solid #ffff…" at bounding box center [364, 202] width 338 height 315
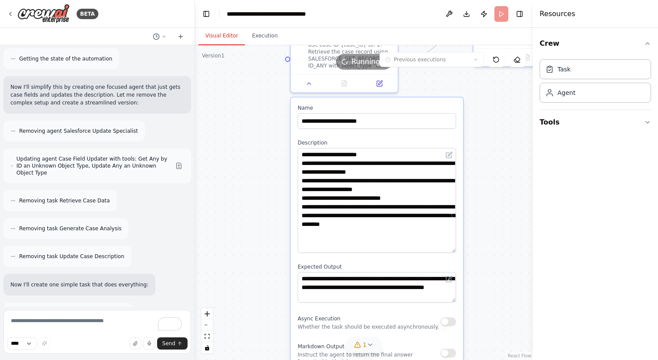
drag, startPoint x: 240, startPoint y: 136, endPoint x: 240, endPoint y: 198, distance: 62.2
click at [240, 198] on div ".deletable-edge-delete-btn { width: 20px; height: 20px; border: 0px solid #ffff…" at bounding box center [364, 202] width 338 height 315
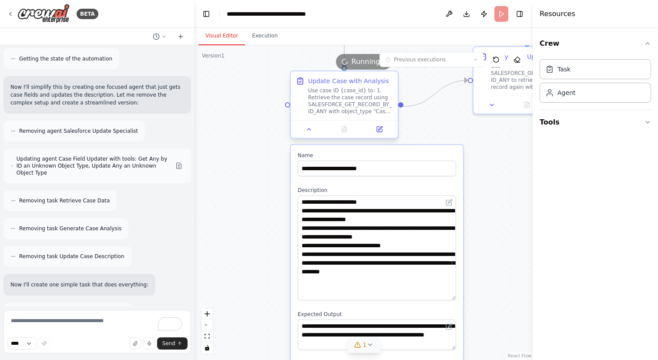
click at [305, 134] on div at bounding box center [344, 129] width 107 height 18
click at [309, 129] on icon at bounding box center [308, 129] width 3 height 2
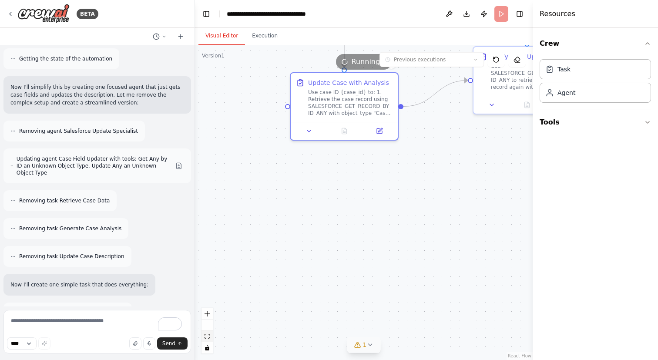
click at [208, 333] on button "fit view" at bounding box center [206, 336] width 11 height 11
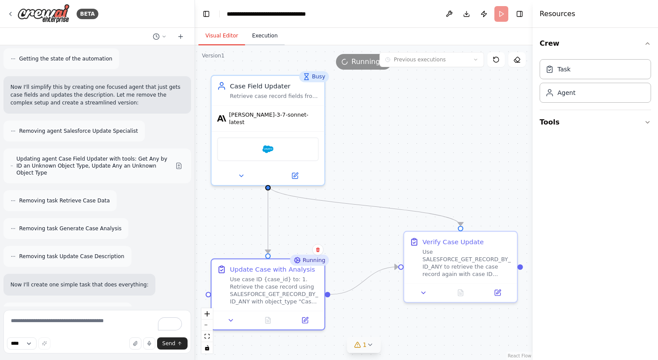
click at [267, 39] on button "Execution" at bounding box center [265, 36] width 40 height 18
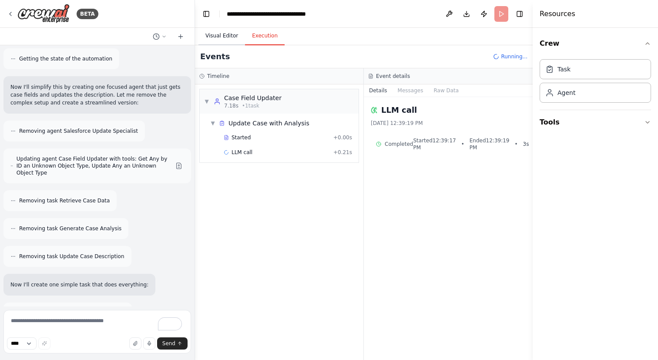
click at [228, 35] on button "Visual Editor" at bounding box center [221, 36] width 47 height 18
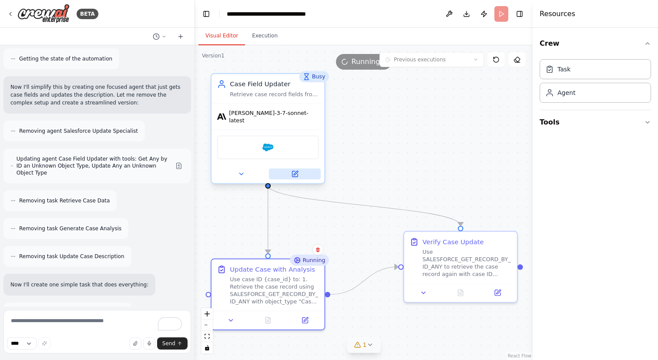
click at [290, 168] on button at bounding box center [295, 173] width 52 height 11
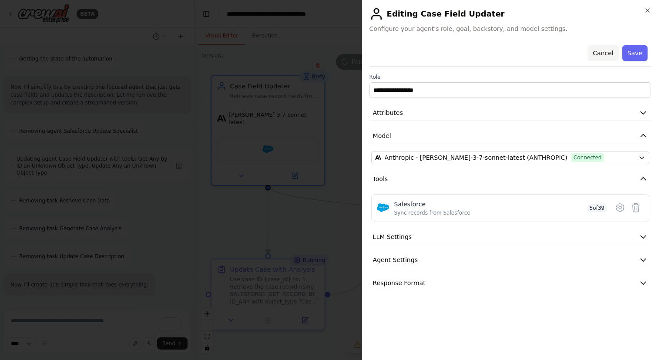
click at [599, 50] on button "Cancel" at bounding box center [602, 53] width 31 height 16
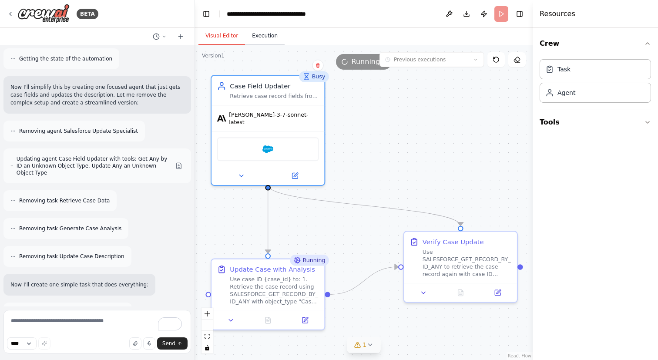
click at [271, 36] on button "Execution" at bounding box center [265, 36] width 40 height 18
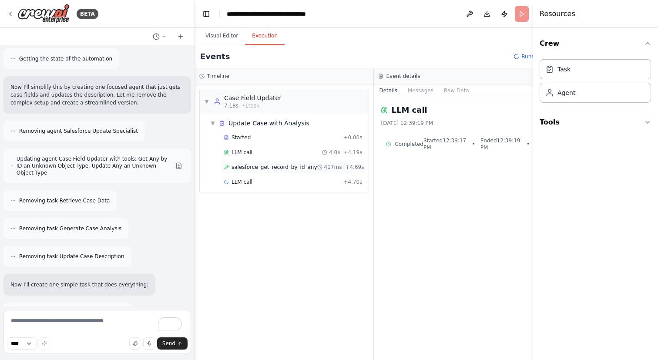
click at [262, 164] on span "salesforce_get_record_by_id_any" at bounding box center [275, 167] width 86 height 7
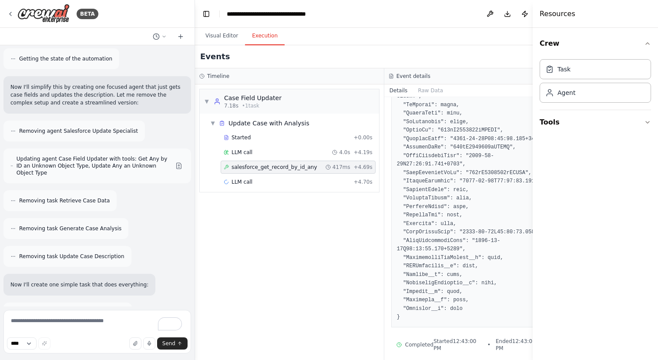
scroll to position [355, 0]
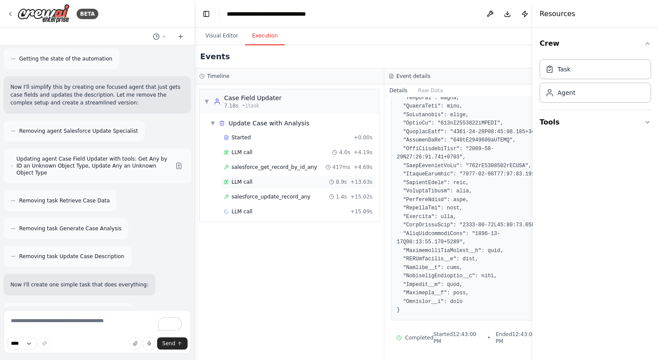
click at [331, 186] on div "LLM call 8.9s + 13.63s" at bounding box center [298, 181] width 155 height 13
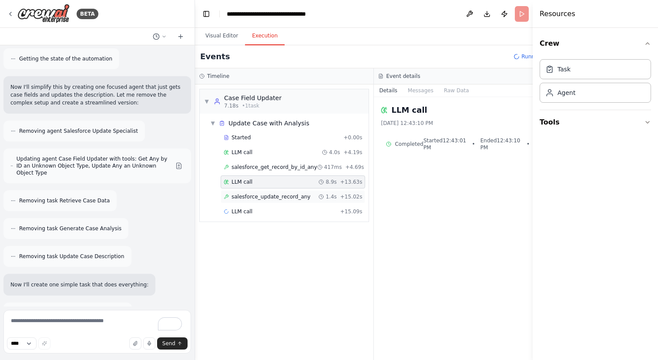
click at [319, 198] on icon at bounding box center [321, 196] width 5 height 5
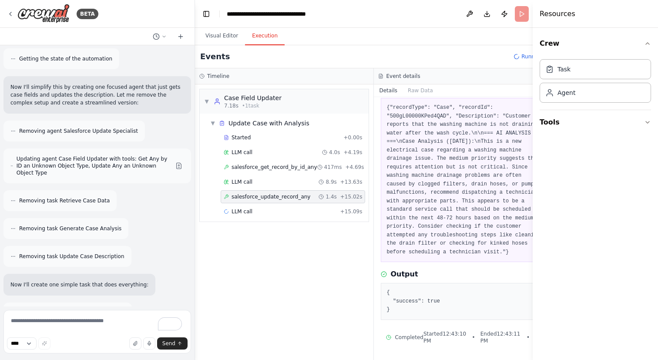
scroll to position [66, 0]
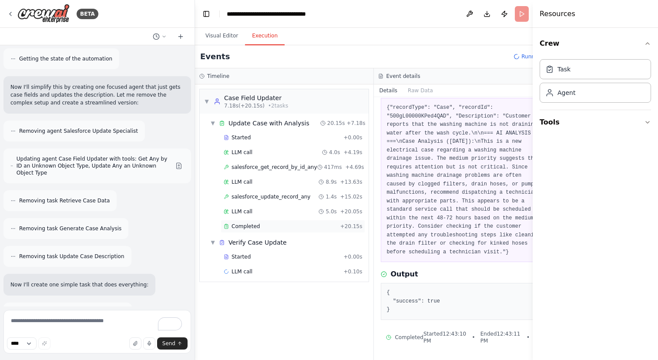
click at [322, 220] on div "Completed + 20.15s" at bounding box center [293, 226] width 144 height 13
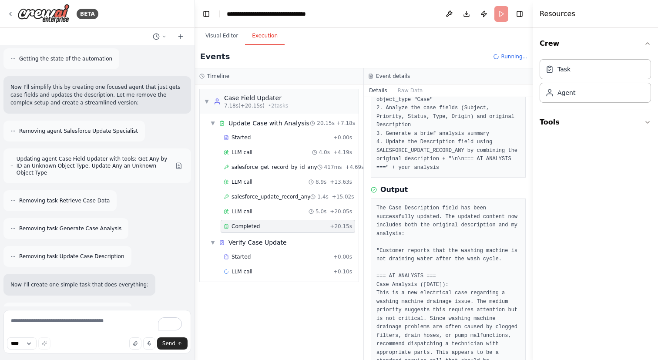
scroll to position [157, 0]
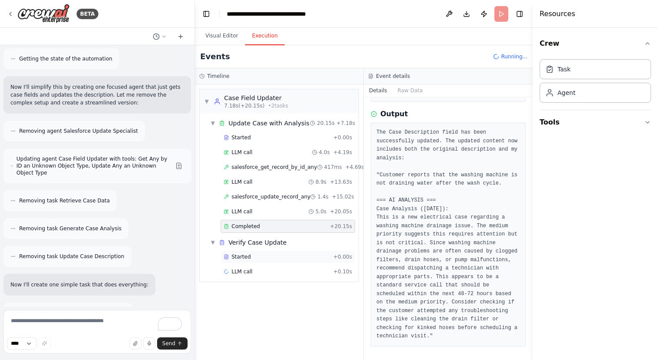
click at [297, 260] on div "Started" at bounding box center [277, 256] width 106 height 7
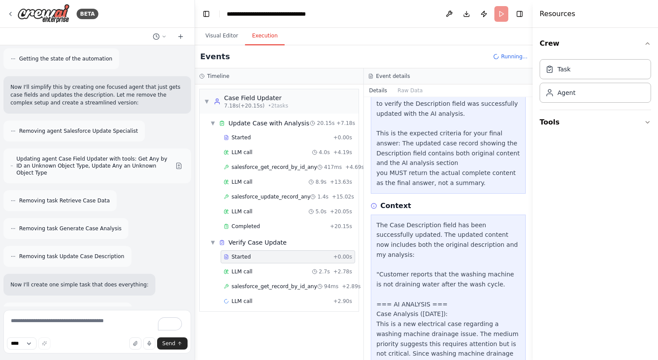
scroll to position [255, 0]
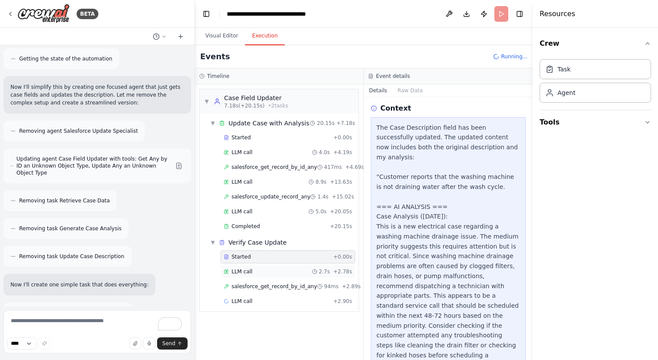
click at [307, 275] on div "LLM call 2.7s + 2.78s" at bounding box center [288, 271] width 128 height 7
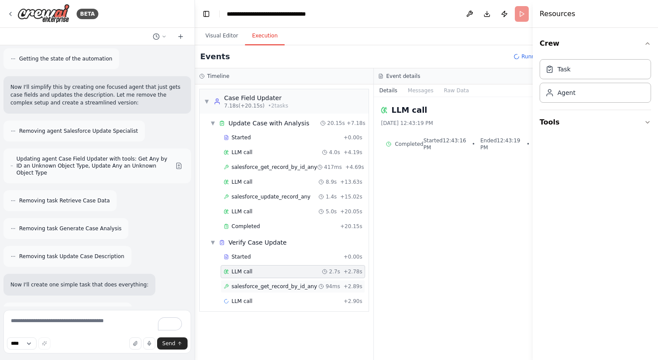
click at [319, 284] on icon at bounding box center [321, 286] width 5 height 5
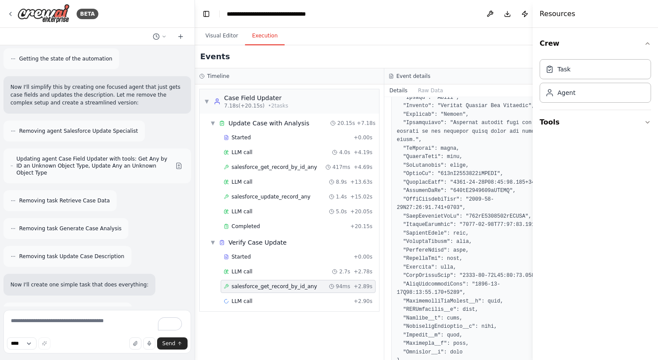
scroll to position [334, 0]
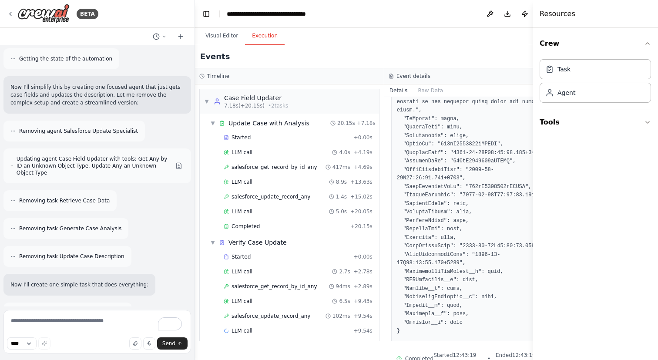
click at [316, 296] on div "LLM call 6.5s + 9.43s" at bounding box center [298, 301] width 155 height 13
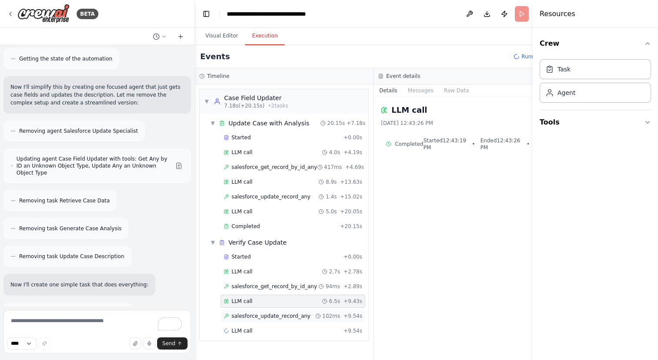
click at [305, 313] on span "salesforce_update_record_any" at bounding box center [271, 315] width 79 height 7
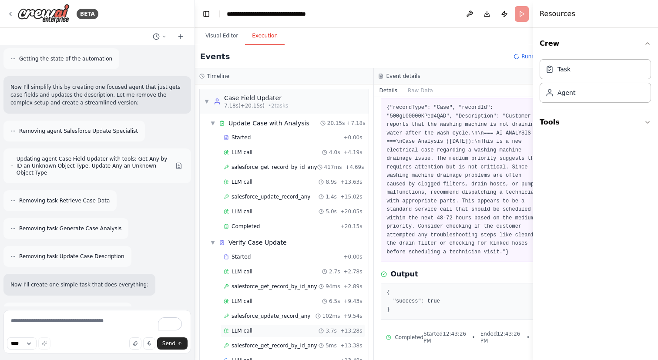
scroll to position [20, 0]
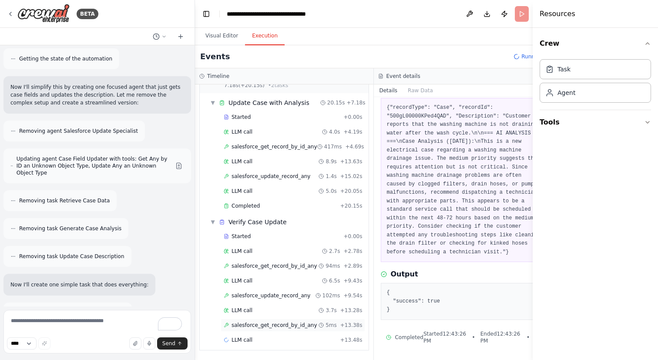
click at [288, 322] on span "salesforce_get_record_by_id_any" at bounding box center [275, 325] width 86 height 7
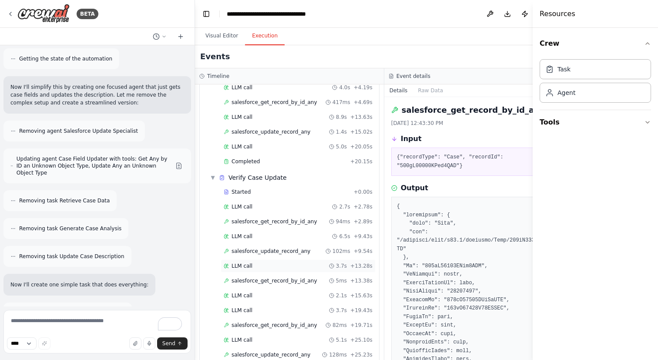
scroll to position [94, 0]
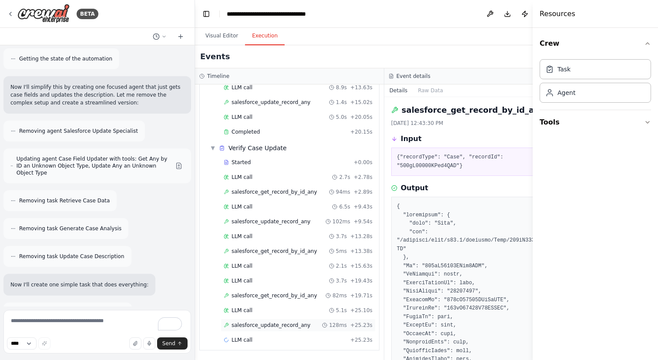
click at [273, 330] on div "salesforce_update_record_any 128ms + 25.23s" at bounding box center [298, 325] width 155 height 13
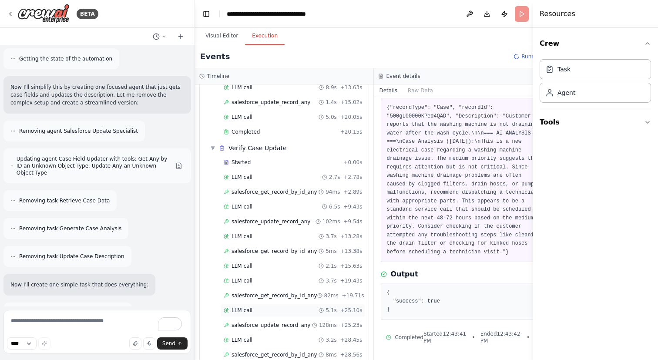
scroll to position [124, 0]
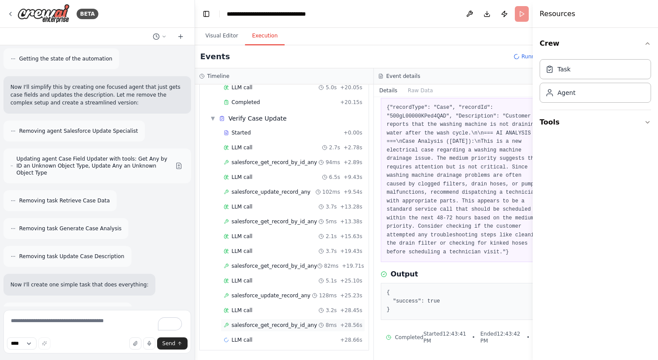
click at [275, 328] on span "salesforce_get_record_by_id_any" at bounding box center [275, 325] width 86 height 7
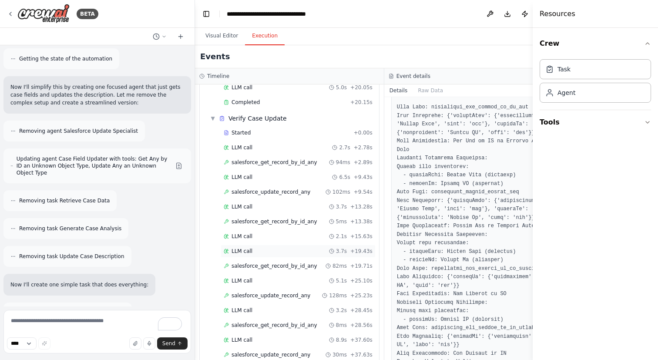
scroll to position [154, 0]
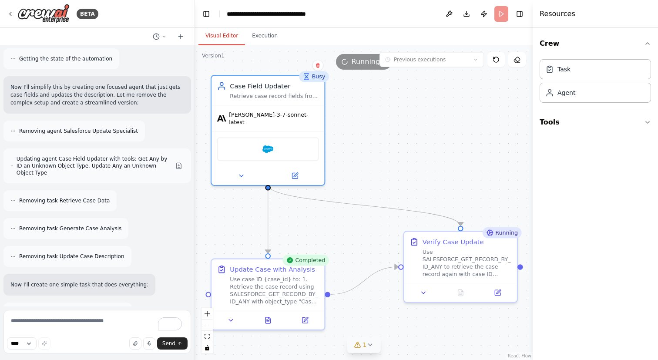
click at [222, 38] on button "Visual Editor" at bounding box center [221, 36] width 47 height 18
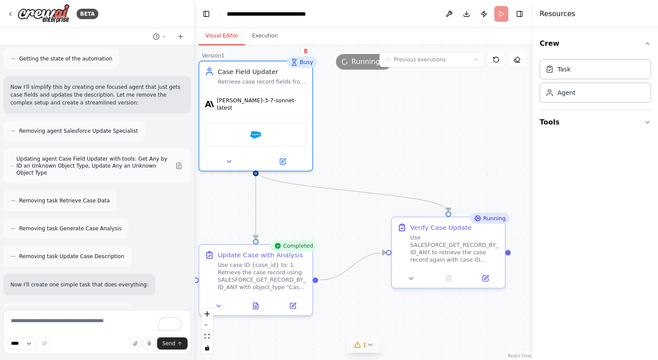
drag, startPoint x: 396, startPoint y: 162, endPoint x: 384, endPoint y: 147, distance: 19.4
click at [384, 147] on div ".deletable-edge-delete-btn { width: 20px; height: 20px; border: 0px solid #ffff…" at bounding box center [364, 202] width 338 height 315
click at [412, 277] on icon at bounding box center [410, 275] width 7 height 7
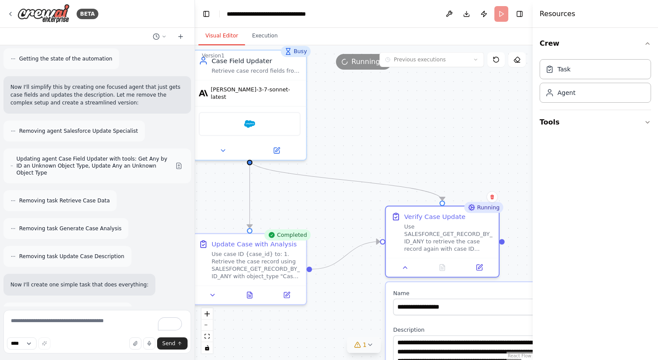
drag, startPoint x: 370, startPoint y: 305, endPoint x: 343, endPoint y: 250, distance: 61.9
click at [343, 250] on div ".deletable-edge-delete-btn { width: 20px; height: 20px; border: 0px solid #ffff…" at bounding box center [364, 202] width 338 height 315
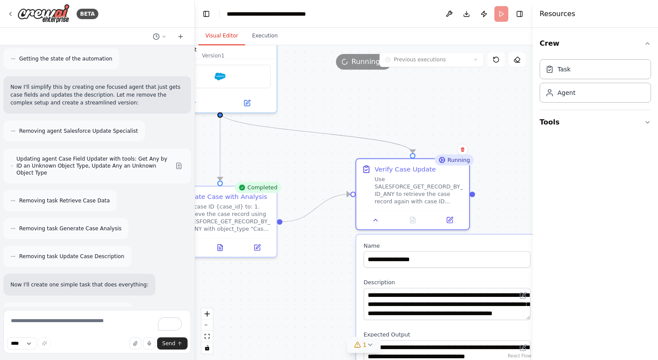
drag, startPoint x: 359, startPoint y: 285, endPoint x: 317, endPoint y: 254, distance: 51.4
click at [317, 254] on div ".deletable-edge-delete-btn { width: 20px; height: 20px; border: 0px solid #ffff…" at bounding box center [364, 202] width 338 height 315
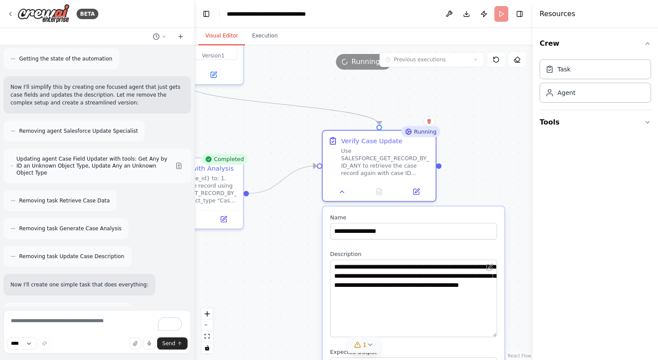
drag, startPoint x: 494, startPoint y: 290, endPoint x: 494, endPoint y: 336, distance: 45.7
click at [494, 336] on textarea "**********" at bounding box center [413, 298] width 167 height 77
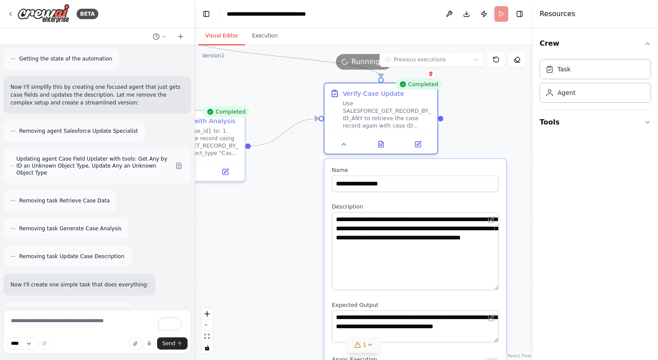
drag, startPoint x: 470, startPoint y: 159, endPoint x: 471, endPoint y: 112, distance: 47.5
click at [471, 112] on div ".deletable-edge-delete-btn { width: 20px; height: 20px; border: 0px solid #ffff…" at bounding box center [364, 202] width 338 height 315
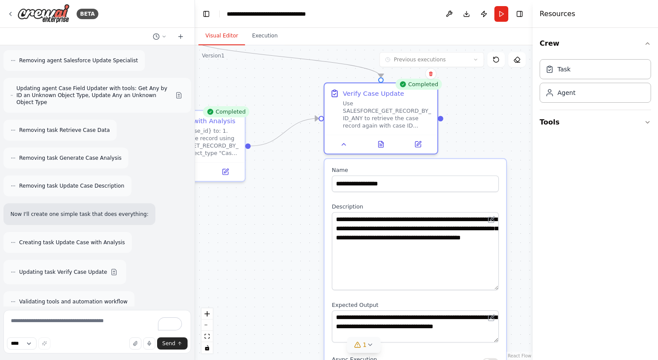
click at [271, 45] on div ".deletable-edge-delete-btn { width: 20px; height: 20px; border: 0px solid #ffff…" at bounding box center [364, 202] width 338 height 315
click at [269, 41] on button "Execution" at bounding box center [265, 36] width 40 height 18
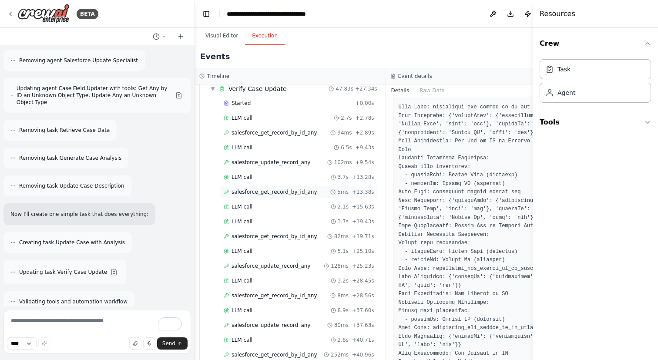
scroll to position [198, 0]
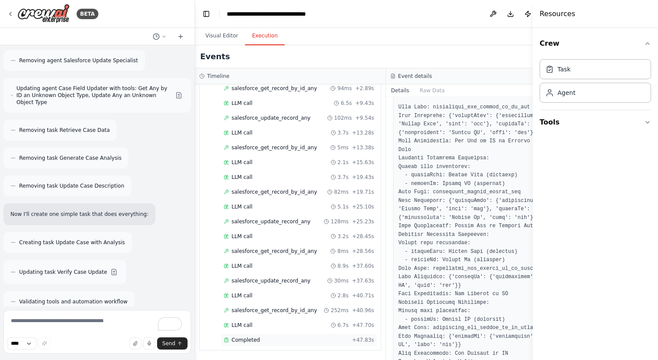
click at [283, 339] on div "Completed" at bounding box center [286, 339] width 125 height 7
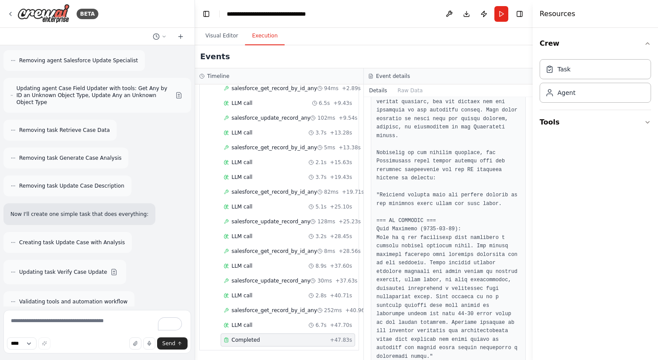
scroll to position [259, 0]
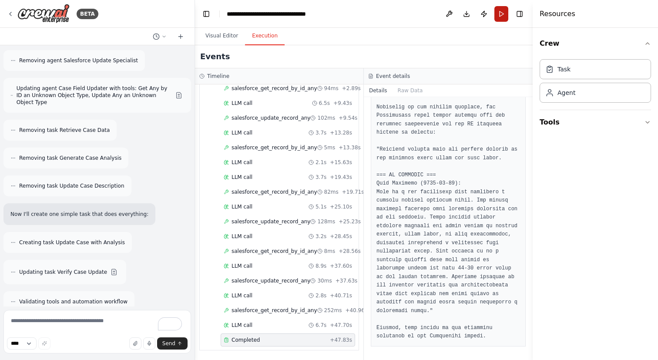
click at [497, 13] on button "Run" at bounding box center [501, 14] width 14 height 16
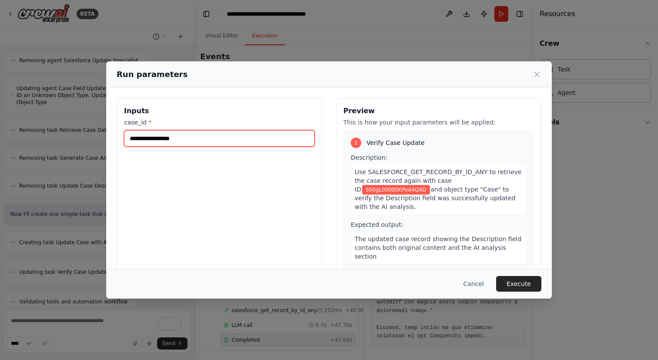
click at [193, 141] on input "**********" at bounding box center [219, 138] width 191 height 17
paste input "text"
type input "**********"
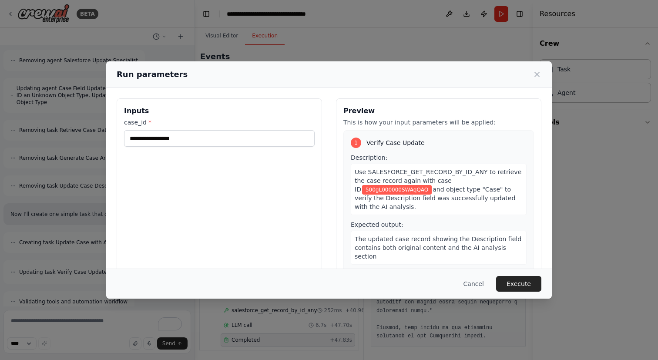
click at [212, 164] on div "**********" at bounding box center [219, 201] width 205 height 206
click at [524, 282] on button "Execute" at bounding box center [518, 284] width 45 height 16
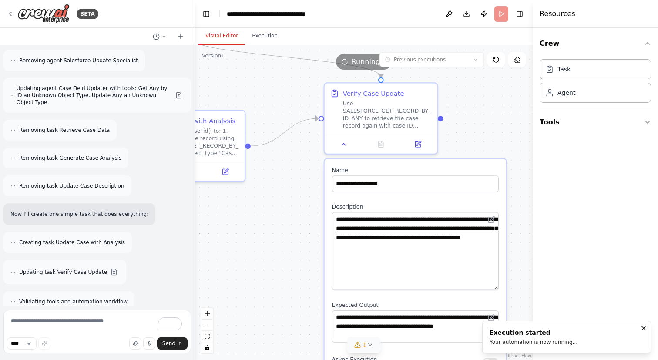
click at [211, 30] on button "Visual Editor" at bounding box center [221, 36] width 47 height 18
drag, startPoint x: 259, startPoint y: 66, endPoint x: 318, endPoint y: 96, distance: 65.6
click at [318, 96] on div "Version 1 Previous executions Show Tools Hide Agents .deletable-edge-delete-btn…" at bounding box center [364, 202] width 338 height 315
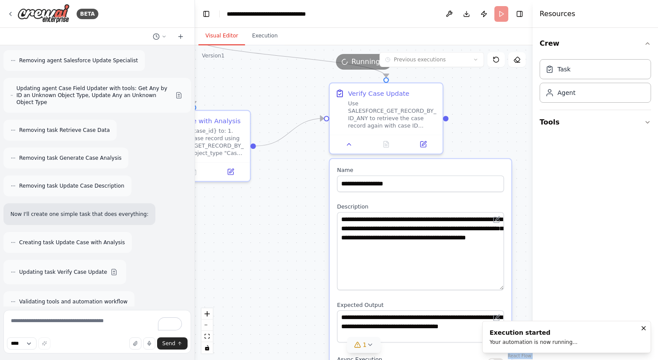
drag, startPoint x: 260, startPoint y: 94, endPoint x: 334, endPoint y: 118, distance: 77.5
click at [334, 118] on div ".deletable-edge-delete-btn { width: 20px; height: 20px; border: 0px solid #ffff…" at bounding box center [364, 202] width 338 height 315
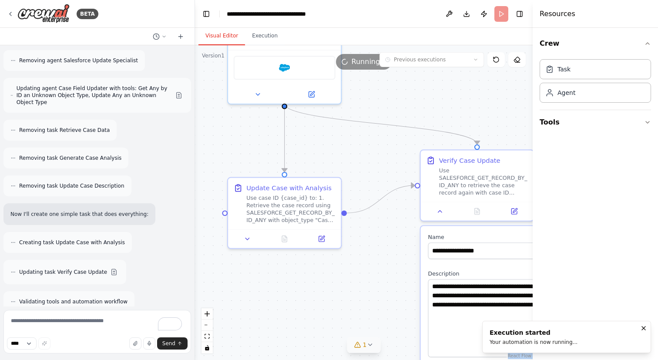
drag, startPoint x: 301, startPoint y: 106, endPoint x: 326, endPoint y: 152, distance: 52.4
click at [326, 152] on div ".deletable-edge-delete-btn { width: 20px; height: 20px; border: 0px solid #ffff…" at bounding box center [364, 202] width 338 height 315
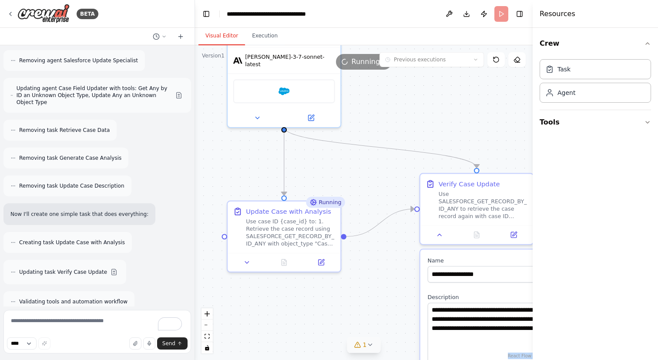
drag, startPoint x: 377, startPoint y: 76, endPoint x: 375, endPoint y: 94, distance: 17.6
click at [375, 94] on div ".deletable-edge-delete-btn { width: 20px; height: 20px; border: 0px solid #ffff…" at bounding box center [364, 202] width 338 height 315
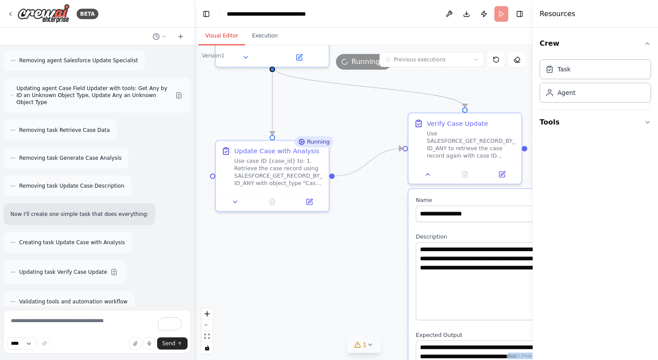
drag, startPoint x: 368, startPoint y: 208, endPoint x: 354, endPoint y: 144, distance: 65.0
click at [354, 144] on div ".deletable-edge-delete-btn { width: 20px; height: 20px; border: 0px solid #ffff…" at bounding box center [364, 202] width 338 height 315
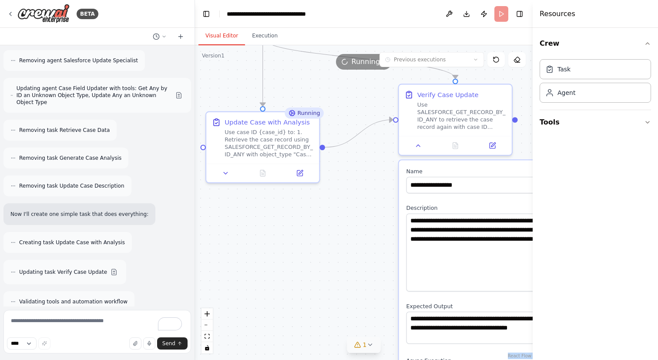
drag, startPoint x: 354, startPoint y: 127, endPoint x: 346, endPoint y: 103, distance: 24.6
click at [346, 103] on div ".deletable-edge-delete-btn { width: 20px; height: 20px; border: 0px solid #ffff…" at bounding box center [364, 202] width 338 height 315
click at [486, 18] on button "Publish" at bounding box center [484, 14] width 14 height 16
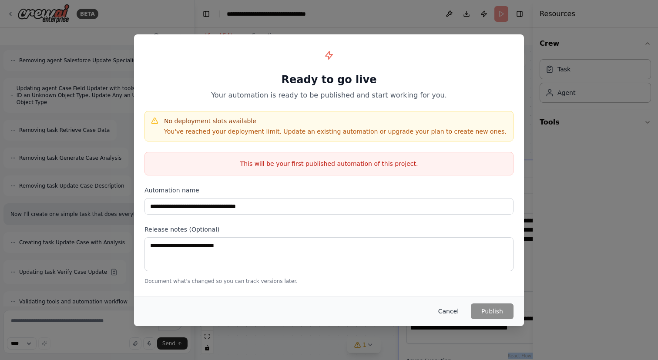
click at [445, 307] on button "Cancel" at bounding box center [448, 311] width 34 height 16
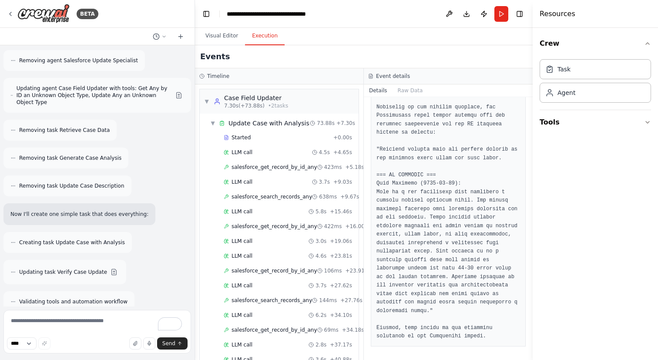
click at [267, 42] on button "Execution" at bounding box center [265, 36] width 40 height 18
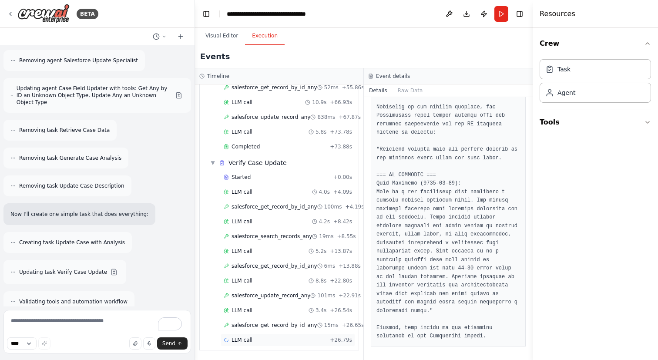
click at [262, 341] on div "LLM call + 26.79s" at bounding box center [288, 339] width 128 height 7
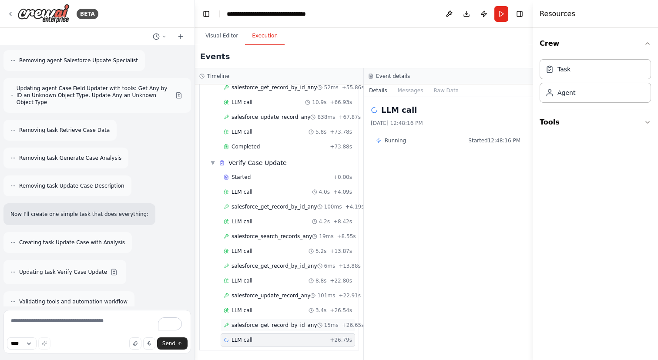
click at [285, 323] on span "salesforce_get_record_by_id_any" at bounding box center [275, 325] width 86 height 7
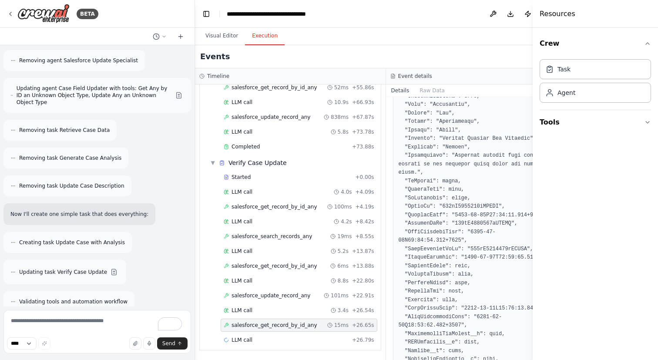
scroll to position [272, 0]
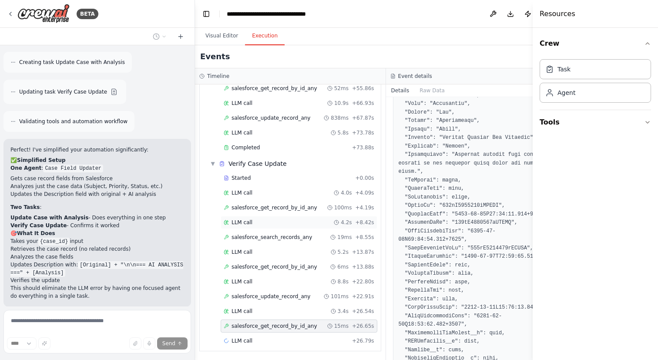
scroll to position [9854, 0]
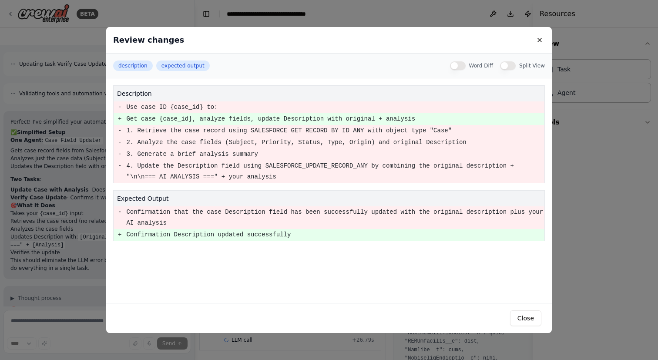
scroll to position [9886, 0]
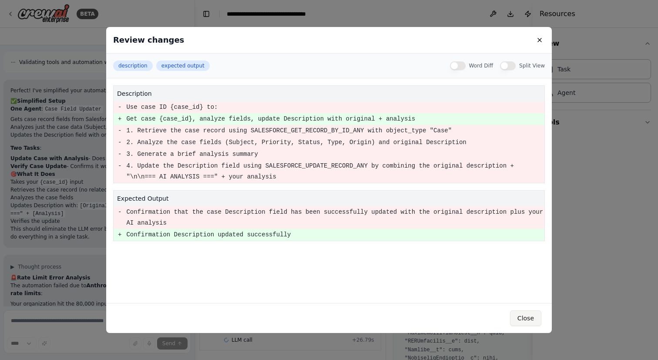
click at [521, 319] on button "Close" at bounding box center [525, 318] width 31 height 16
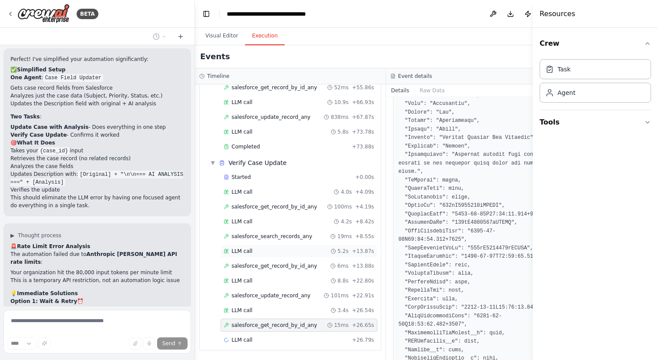
scroll to position [0, 0]
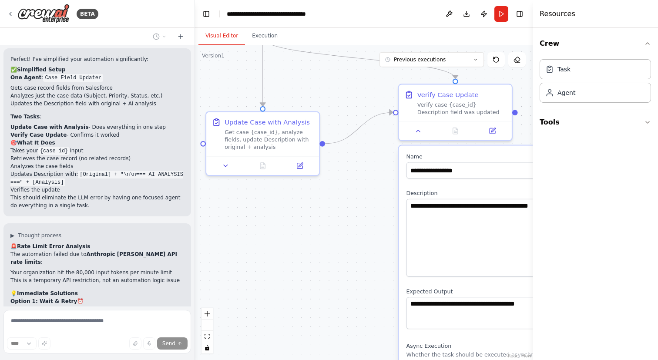
click at [228, 33] on button "Visual Editor" at bounding box center [221, 36] width 47 height 18
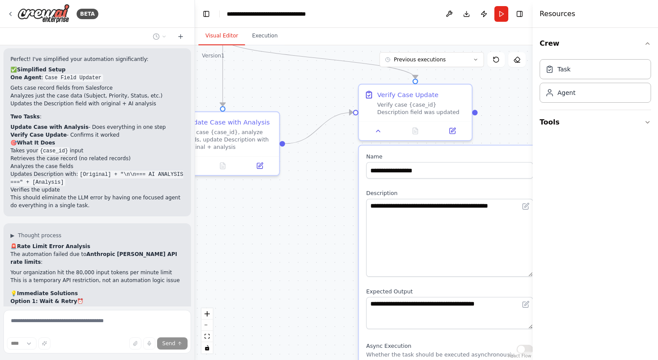
drag, startPoint x: 365, startPoint y: 218, endPoint x: 248, endPoint y: 219, distance: 117.1
click at [248, 219] on div ".deletable-edge-delete-btn { width: 20px; height: 20px; border: 0px solid #ffff…" at bounding box center [364, 202] width 338 height 315
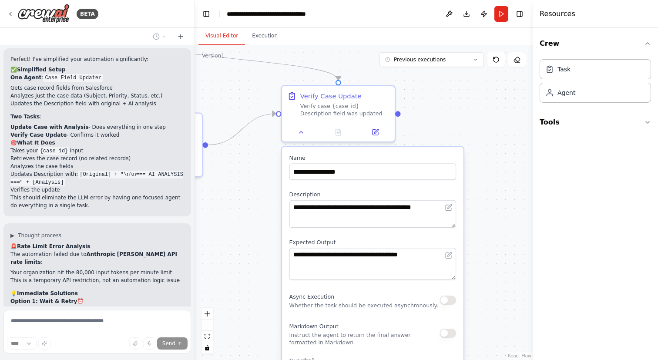
drag, startPoint x: 454, startPoint y: 277, endPoint x: 457, endPoint y: 218, distance: 58.9
click at [457, 218] on div "**********" at bounding box center [372, 322] width 181 height 350
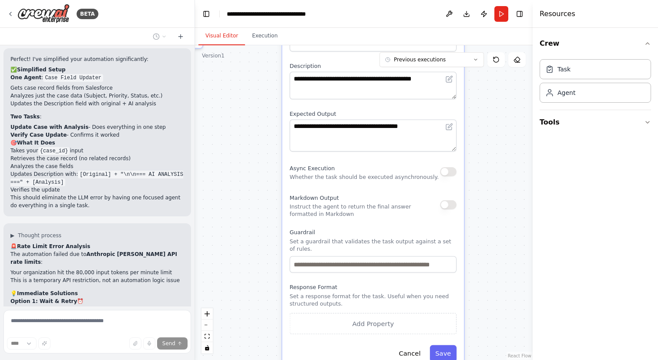
drag, startPoint x: 477, startPoint y: 225, endPoint x: 477, endPoint y: 94, distance: 130.1
click at [477, 94] on div ".deletable-edge-delete-btn { width: 20px; height: 20px; border: 0px solid #ffff…" at bounding box center [364, 202] width 338 height 315
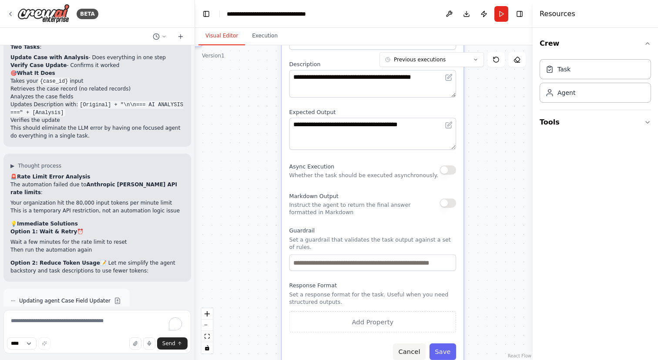
click at [413, 354] on button "Cancel" at bounding box center [409, 351] width 33 height 17
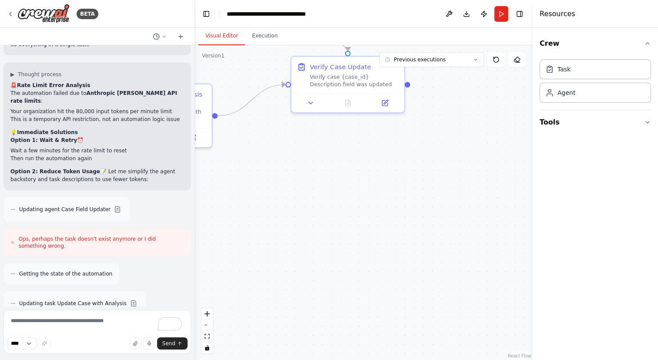
drag, startPoint x: 283, startPoint y: 197, endPoint x: 292, endPoint y: 299, distance: 102.3
click at [292, 299] on div ".deletable-edge-delete-btn { width: 20px; height: 20px; border: 0px solid #ffff…" at bounding box center [364, 202] width 338 height 315
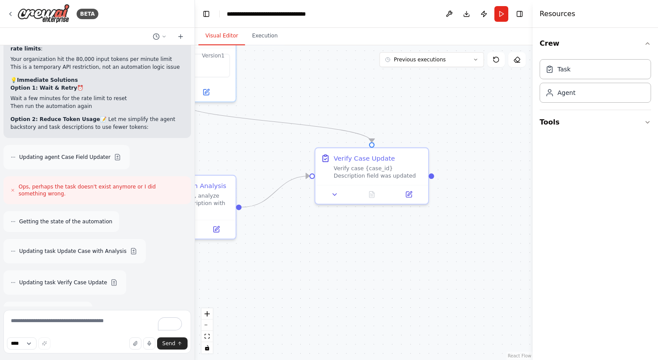
drag, startPoint x: 312, startPoint y: 184, endPoint x: 336, endPoint y: 273, distance: 92.8
click at [336, 273] on div ".deletable-edge-delete-btn { width: 20px; height: 20px; border: 0px solid #ffff…" at bounding box center [364, 202] width 338 height 315
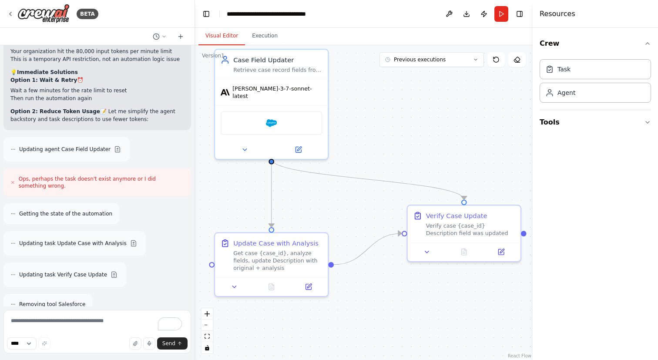
drag, startPoint x: 292, startPoint y: 254, endPoint x: 384, endPoint y: 312, distance: 108.7
click at [384, 312] on div ".deletable-edge-delete-btn { width: 20px; height: 20px; border: 0px solid #ffff…" at bounding box center [364, 202] width 338 height 315
click at [269, 35] on button "Execution" at bounding box center [265, 36] width 40 height 18
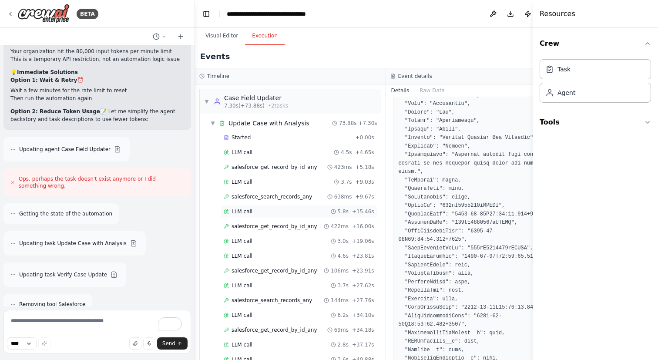
scroll to position [376, 0]
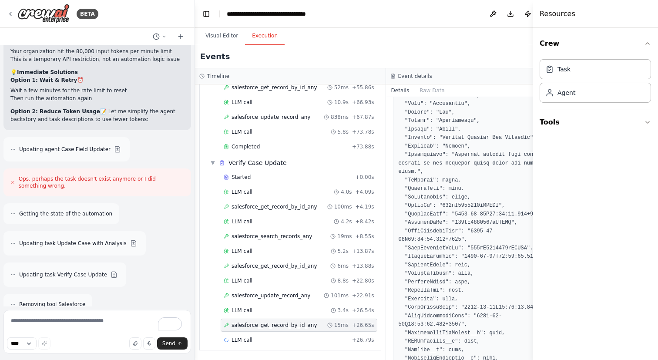
click at [263, 330] on div "salesforce_get_record_by_id_any 15ms + 26.65s" at bounding box center [299, 325] width 157 height 13
click at [263, 341] on div "LLM call + 26.79s" at bounding box center [299, 339] width 151 height 7
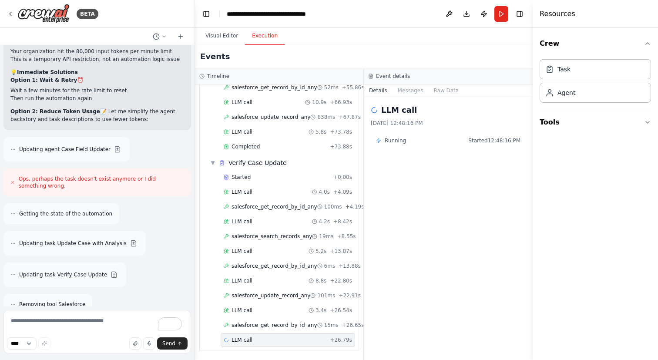
click at [412, 138] on div "Running Started 12:48:16 PM" at bounding box center [448, 140] width 144 height 7
click at [406, 94] on button "Messages" at bounding box center [411, 90] width 36 height 12
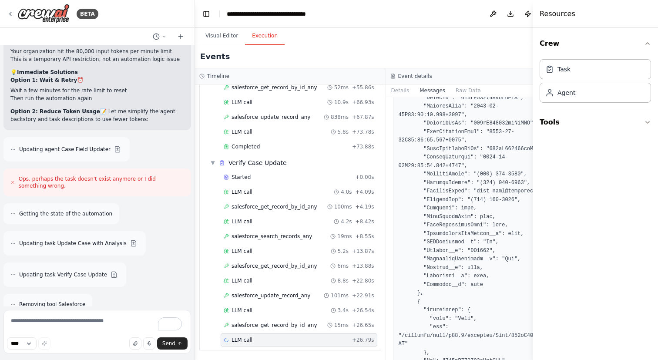
scroll to position [8850, 0]
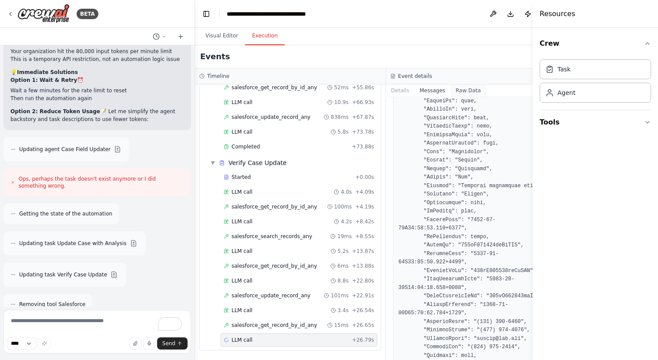
click at [459, 88] on button "Raw Data" at bounding box center [468, 90] width 36 height 12
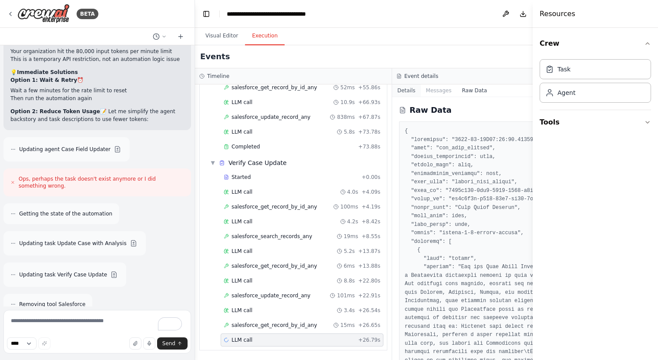
click at [402, 93] on button "Details" at bounding box center [406, 90] width 29 height 12
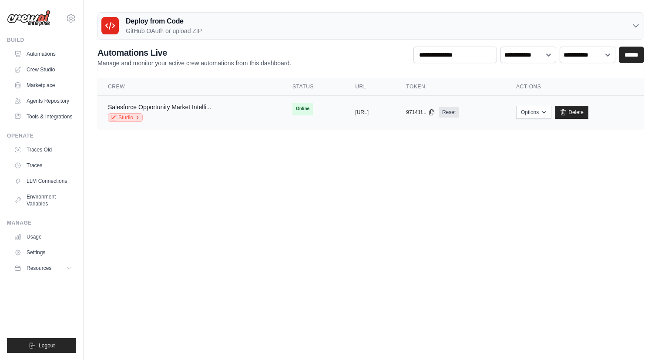
click at [117, 116] on link "Studio" at bounding box center [125, 117] width 35 height 9
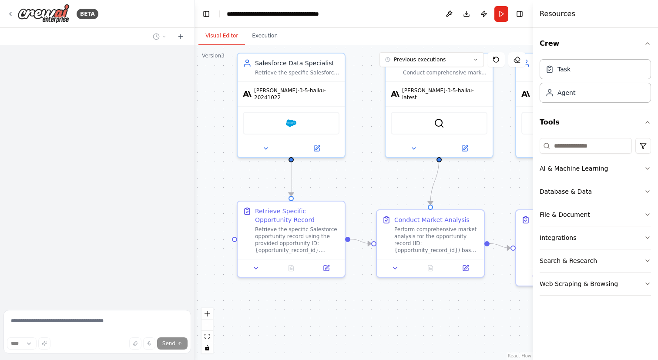
drag, startPoint x: 235, startPoint y: 153, endPoint x: 232, endPoint y: 189, distance: 35.8
click at [232, 189] on div ".deletable-edge-delete-btn { width: 20px; height: 20px; border: 0px solid #ffff…" at bounding box center [364, 202] width 338 height 315
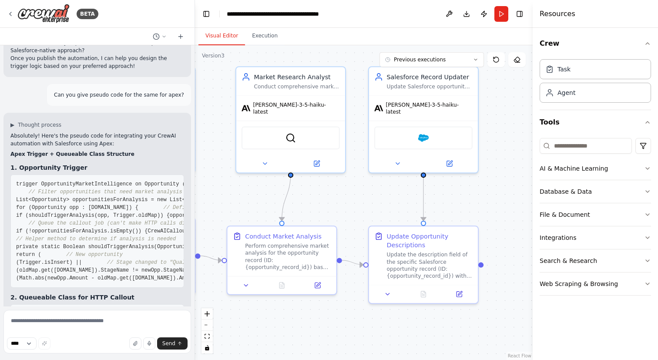
scroll to position [3033, 0]
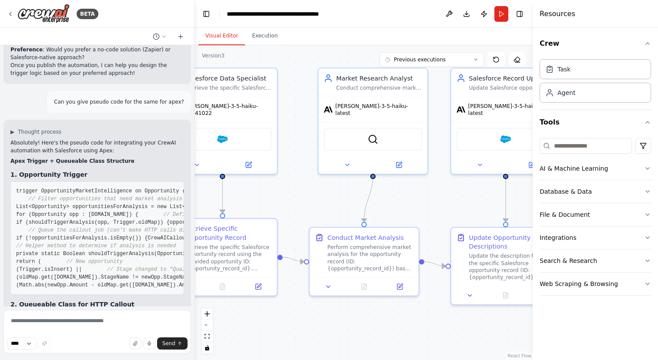
drag, startPoint x: 366, startPoint y: 189, endPoint x: 298, endPoint y: 195, distance: 68.6
click at [298, 195] on div ".deletable-edge-delete-btn { width: 20px; height: 20px; border: 0px solid #ffff…" at bounding box center [364, 202] width 338 height 315
click at [503, 12] on button "Run" at bounding box center [501, 14] width 14 height 16
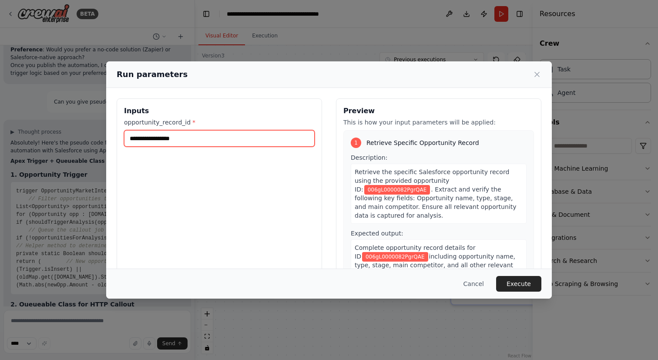
click at [262, 143] on input "**********" at bounding box center [219, 138] width 191 height 17
paste input "text"
type input "**********"
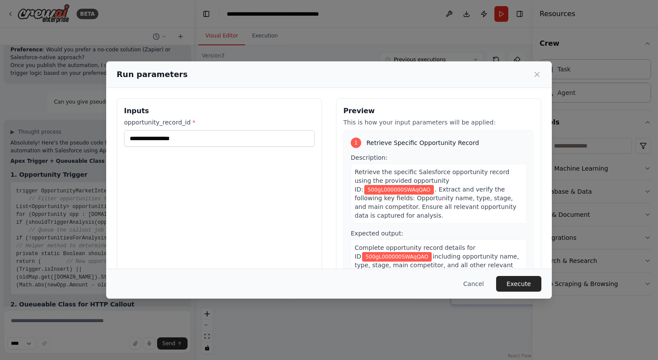
click at [268, 168] on div "**********" at bounding box center [219, 201] width 205 height 206
click at [520, 283] on button "Execute" at bounding box center [518, 284] width 45 height 16
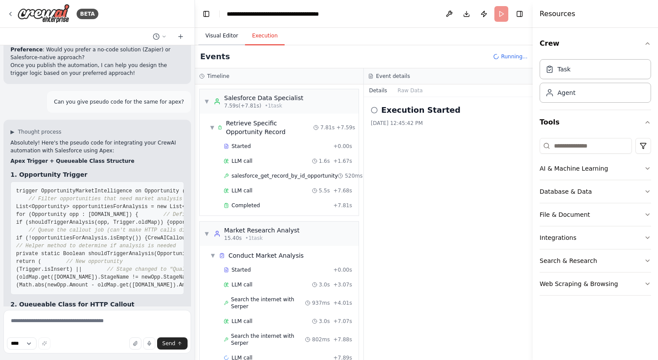
scroll to position [11, 0]
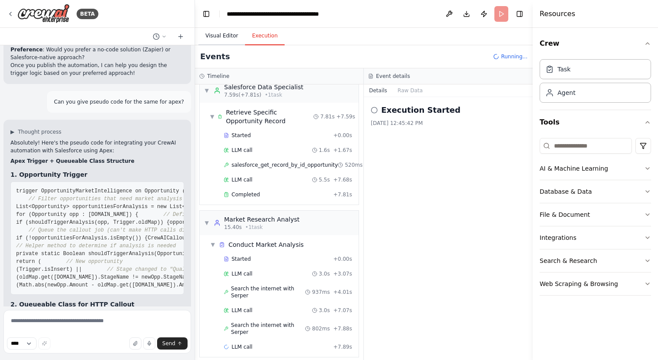
click at [230, 36] on button "Visual Editor" at bounding box center [221, 36] width 47 height 18
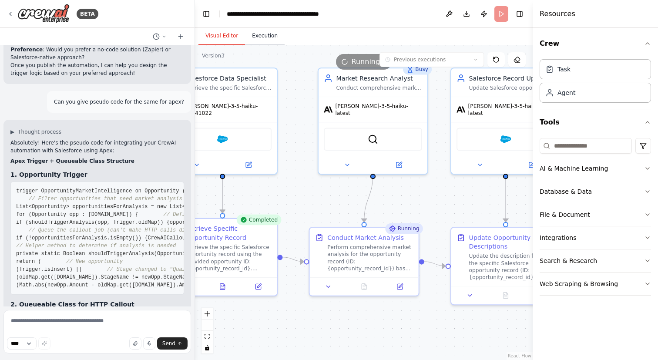
click at [259, 33] on button "Execution" at bounding box center [265, 36] width 40 height 18
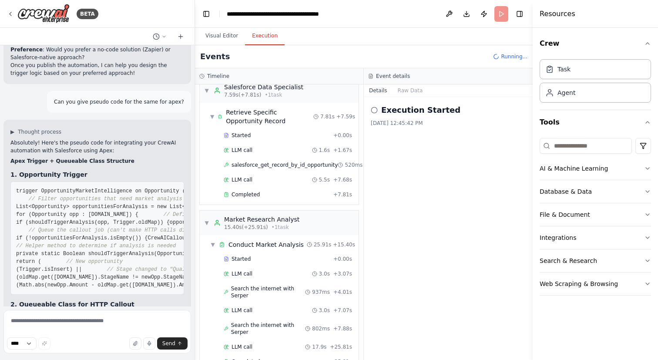
scroll to position [105, 0]
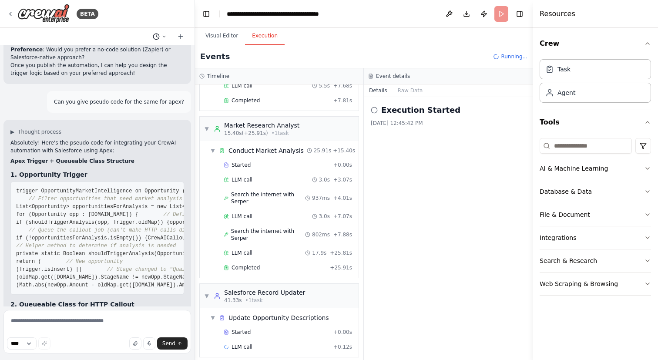
click at [166, 40] on button at bounding box center [159, 36] width 21 height 10
click at [339, 41] on div "Visual Editor Execution" at bounding box center [364, 36] width 338 height 17
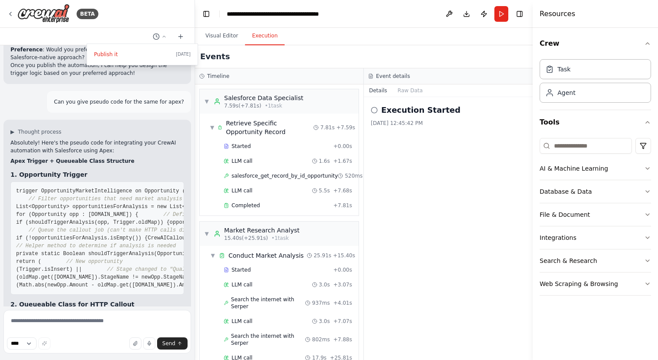
scroll to position [188, 0]
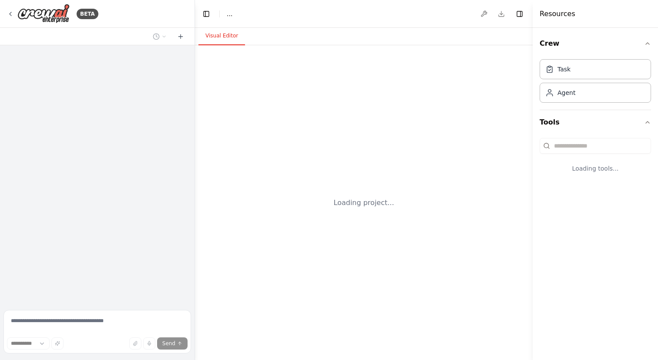
select select "****"
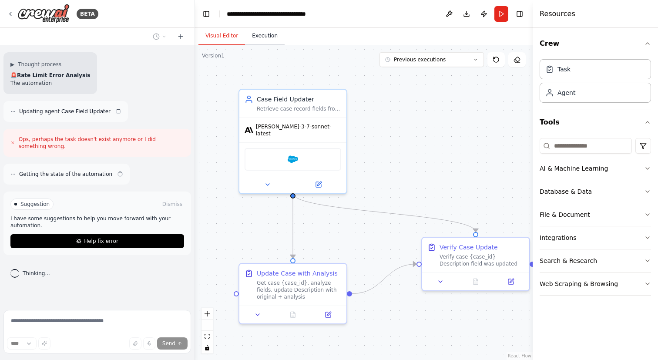
click at [268, 30] on button "Execution" at bounding box center [265, 36] width 40 height 18
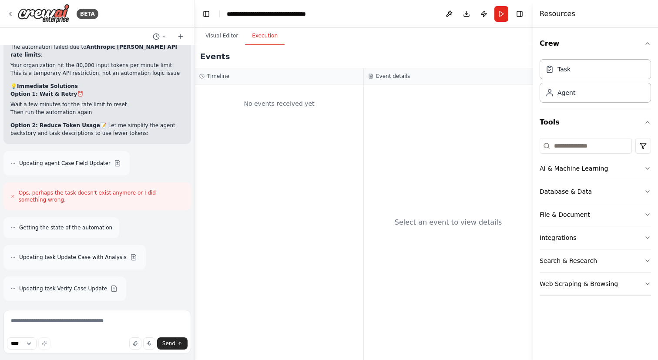
scroll to position [10138, 0]
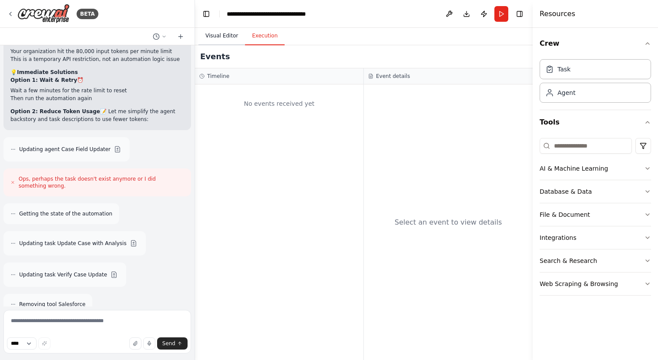
click at [217, 37] on button "Visual Editor" at bounding box center [221, 36] width 47 height 18
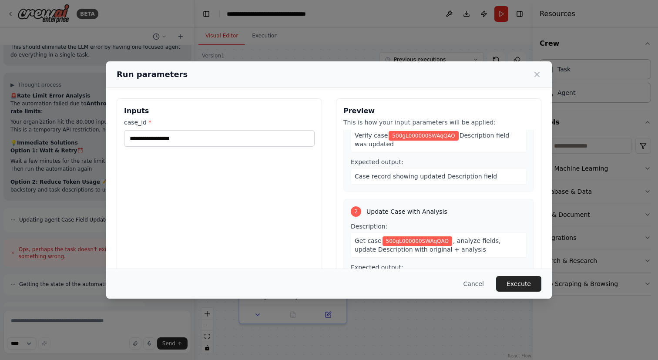
scroll to position [46, 0]
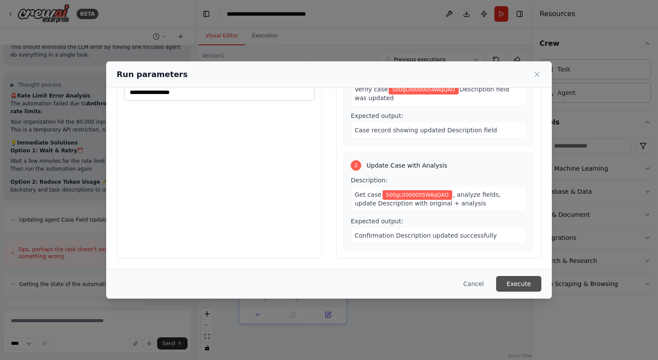
click at [520, 283] on button "Execute" at bounding box center [518, 284] width 45 height 16
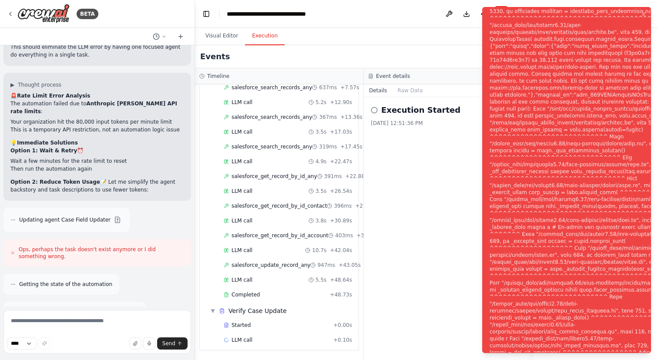
scroll to position [10138, 0]
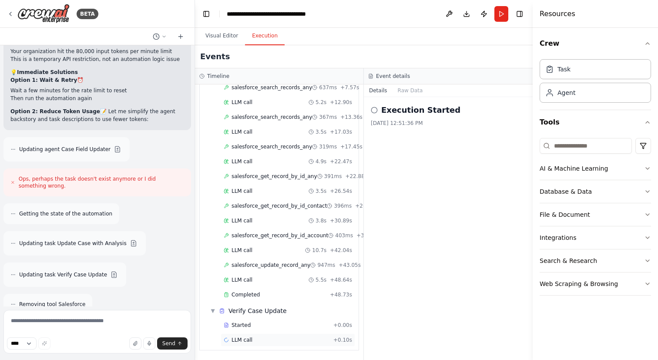
click at [284, 343] on div "LLM call + 0.10s" at bounding box center [288, 339] width 134 height 13
click at [276, 271] on div "salesforce_update_record_any 947ms + 43.05s" at bounding box center [288, 264] width 134 height 13
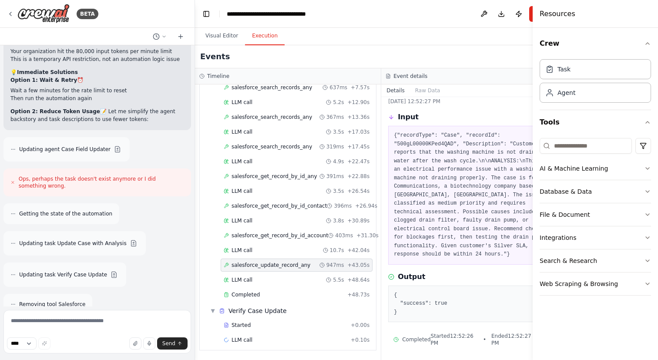
scroll to position [34, 0]
click at [529, 12] on button "Run" at bounding box center [536, 14] width 14 height 16
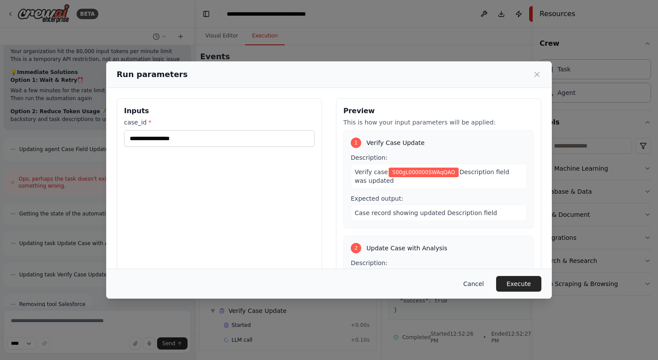
click at [477, 279] on button "Cancel" at bounding box center [473, 284] width 34 height 16
